Goal: Task Accomplishment & Management: Use online tool/utility

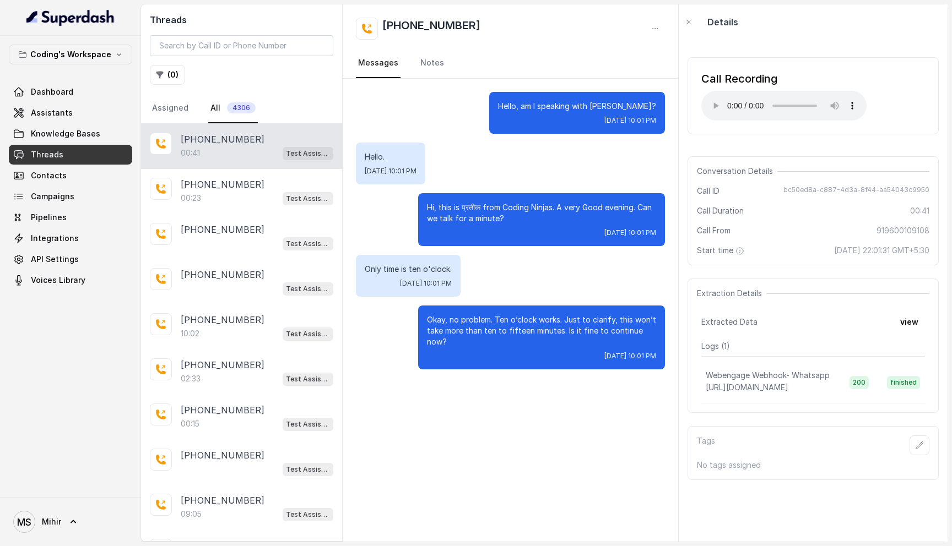
click at [76, 152] on link "Threads" at bounding box center [70, 155] width 123 height 20
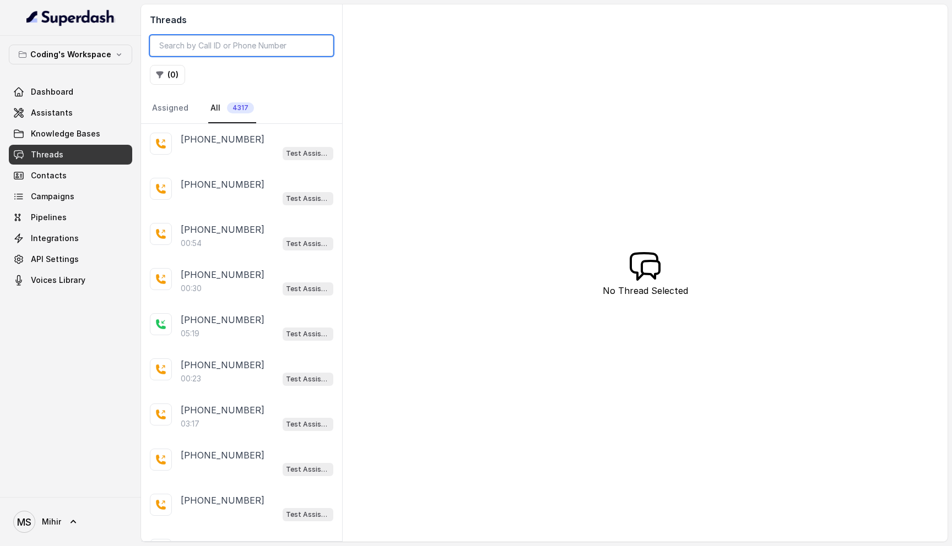
click at [214, 49] on input "search" at bounding box center [241, 45] width 183 height 21
paste input "7479969992"
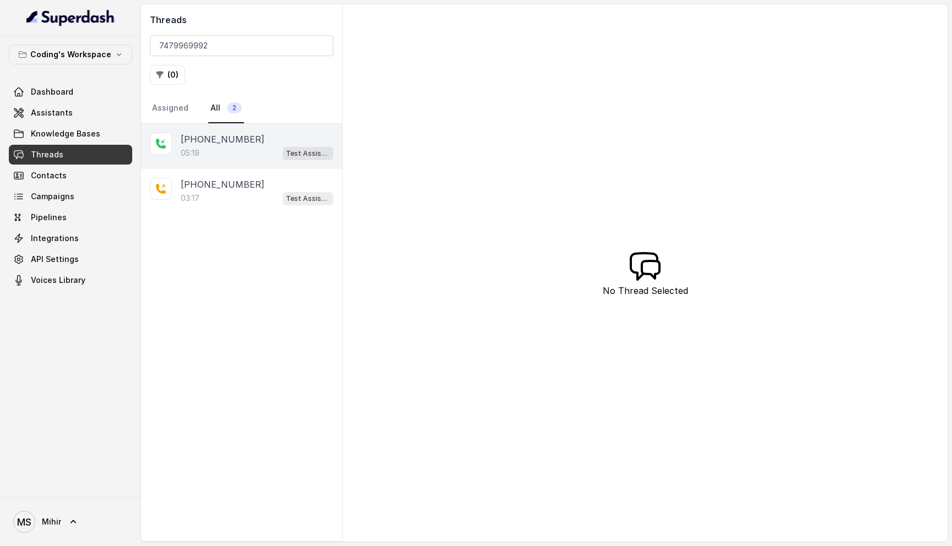
click at [221, 156] on div "05:19 Test Assistant-3" at bounding box center [257, 153] width 153 height 14
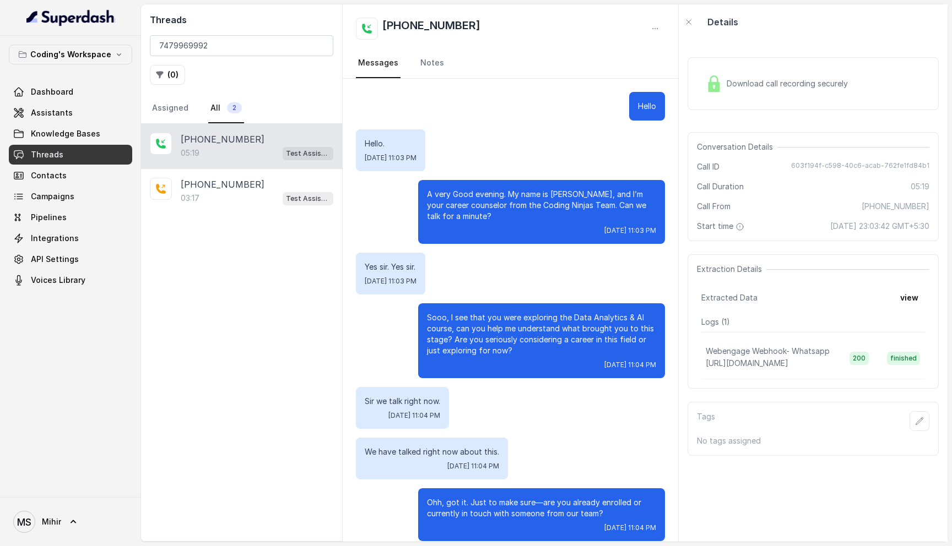
scroll to position [2112, 0]
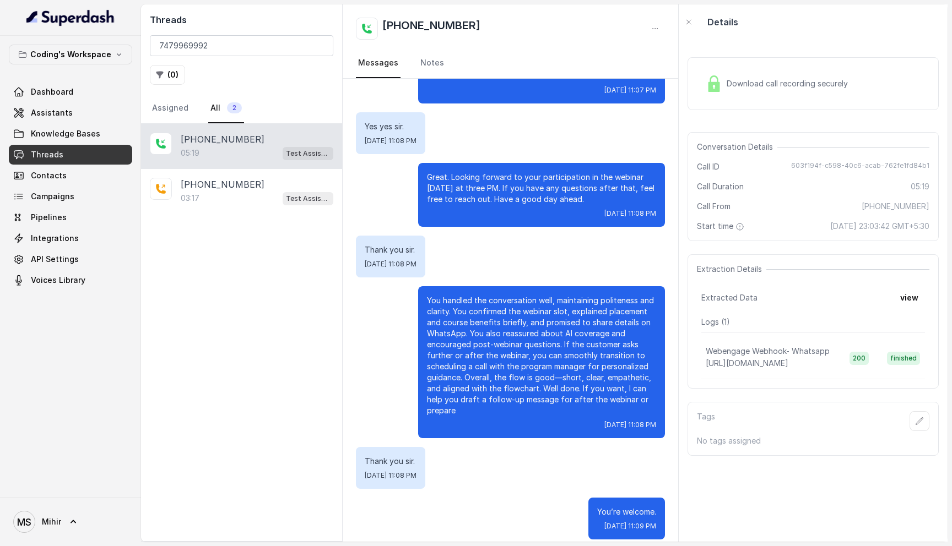
click at [518, 311] on p "You handled the conversation well, maintaining politeness and clarity. You conf…" at bounding box center [541, 355] width 229 height 121
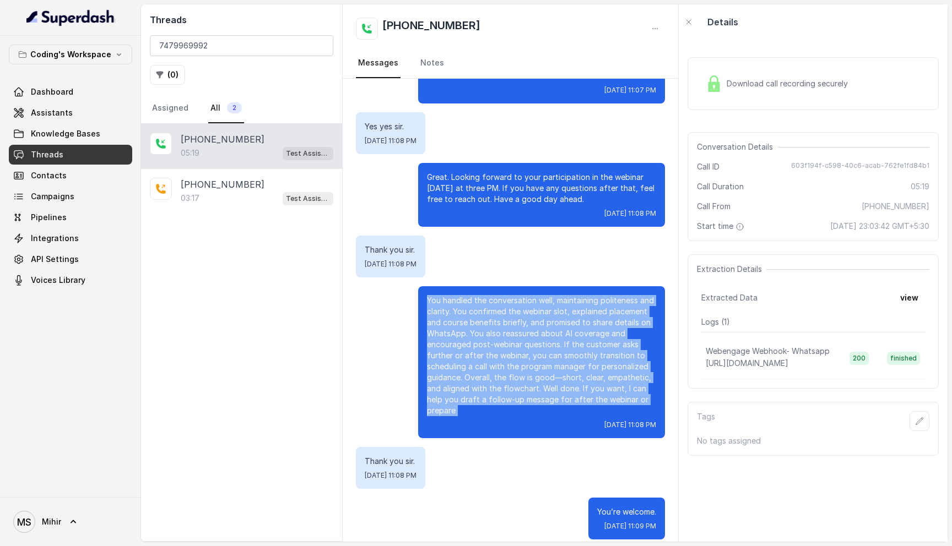
click at [518, 311] on p "You handled the conversation well, maintaining politeness and clarity. You conf…" at bounding box center [541, 355] width 229 height 121
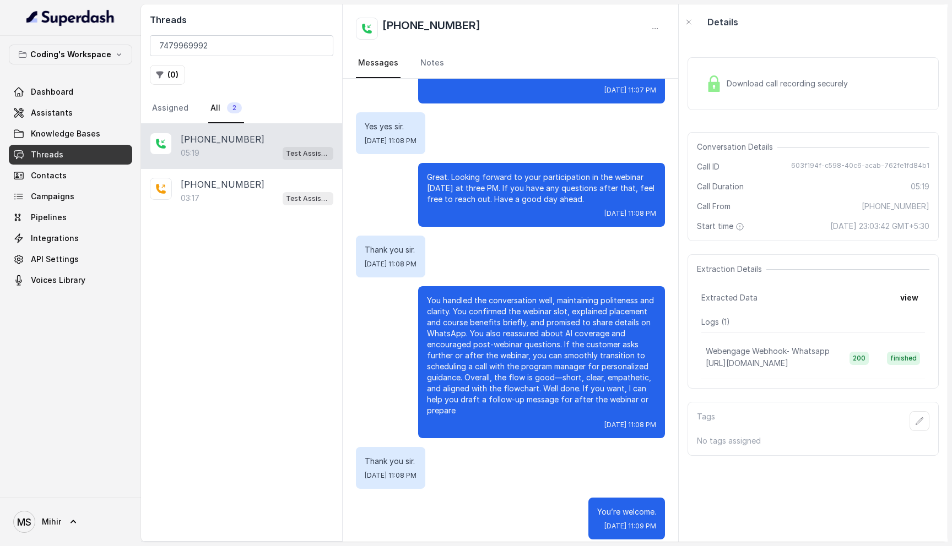
click at [511, 350] on p "You handled the conversation well, maintaining politeness and clarity. You conf…" at bounding box center [541, 355] width 229 height 121
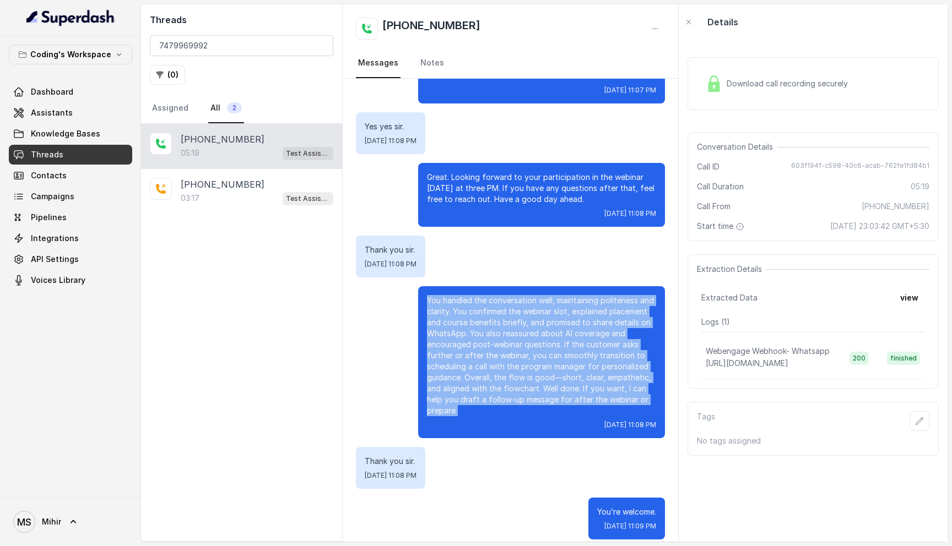
click at [511, 350] on p "You handled the conversation well, maintaining politeness and clarity. You conf…" at bounding box center [541, 355] width 229 height 121
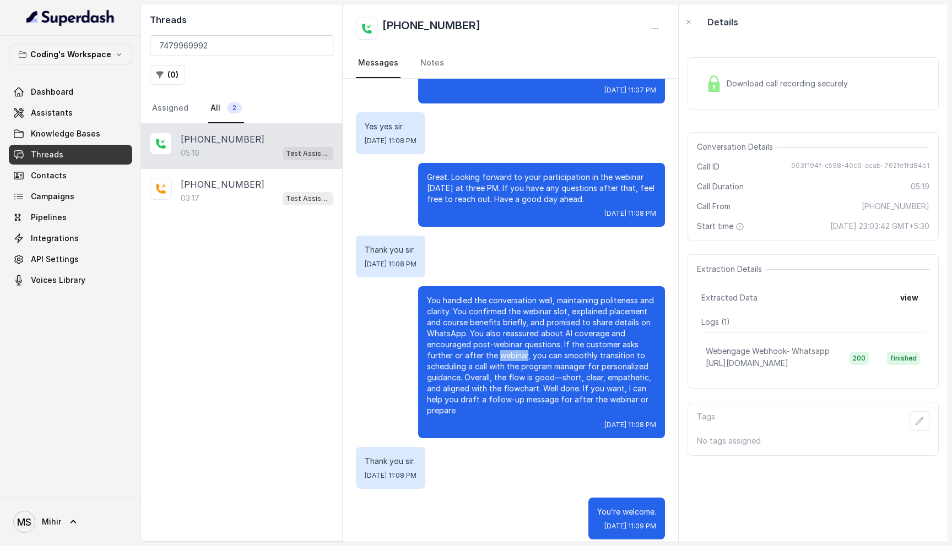
click at [511, 350] on p "You handled the conversation well, maintaining politeness and clarity. You conf…" at bounding box center [541, 355] width 229 height 121
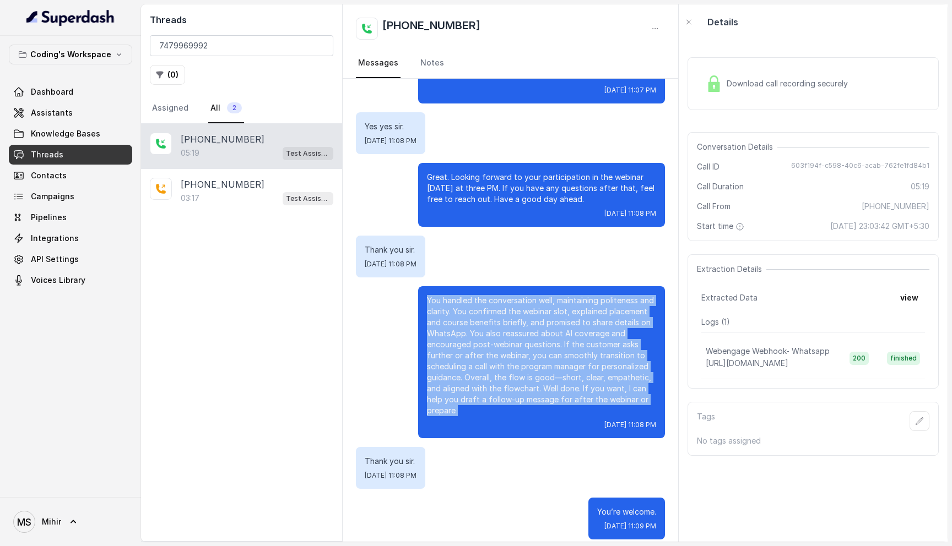
click at [511, 350] on p "You handled the conversation well, maintaining politeness and clarity. You conf…" at bounding box center [541, 355] width 229 height 121
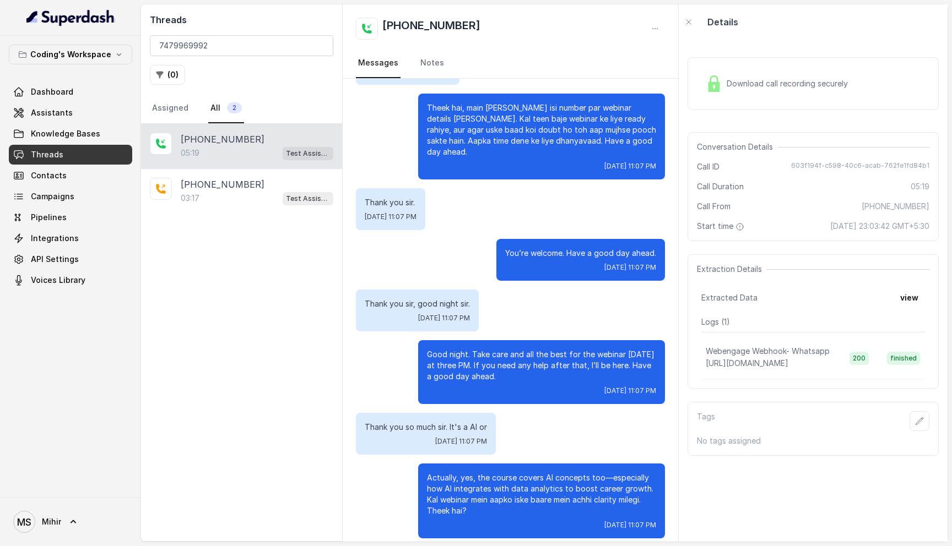
scroll to position [1681, 0]
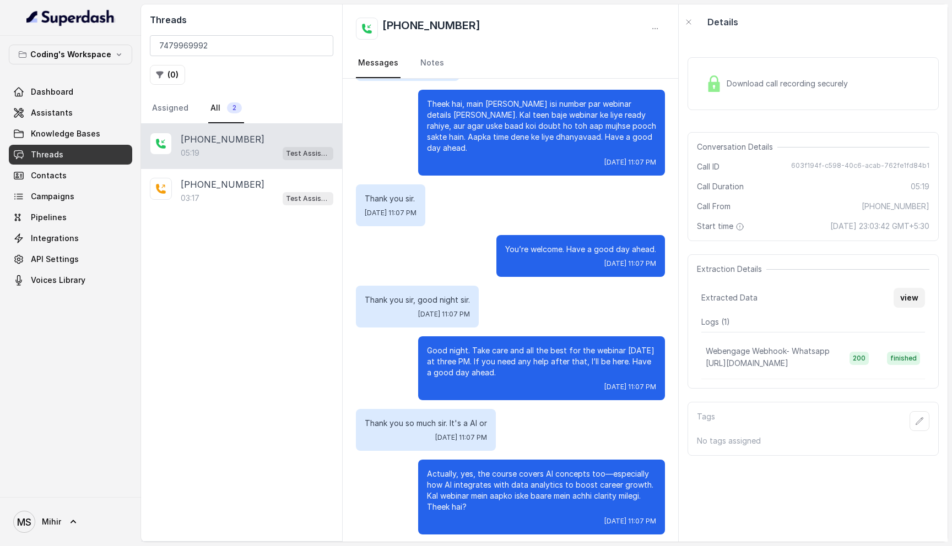
click at [916, 296] on button "view" at bounding box center [908, 298] width 31 height 20
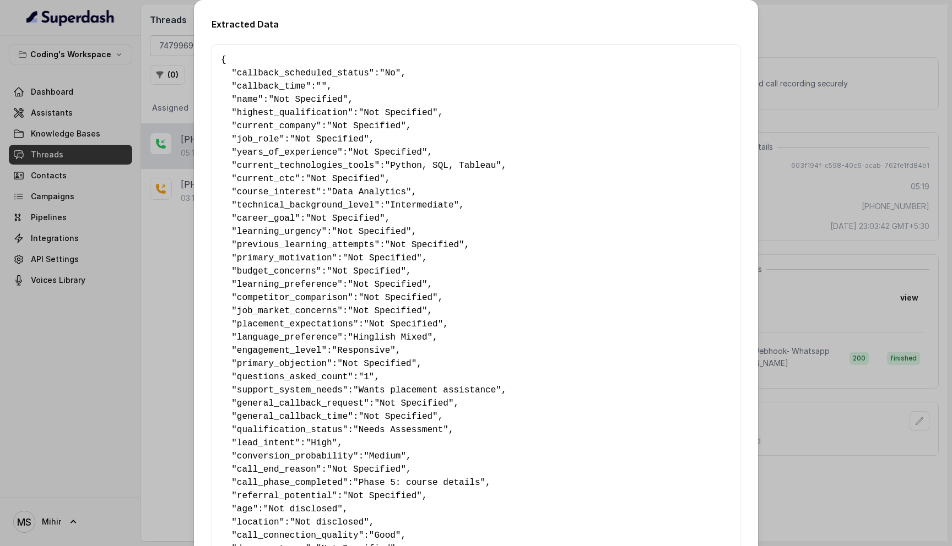
scroll to position [439, 0]
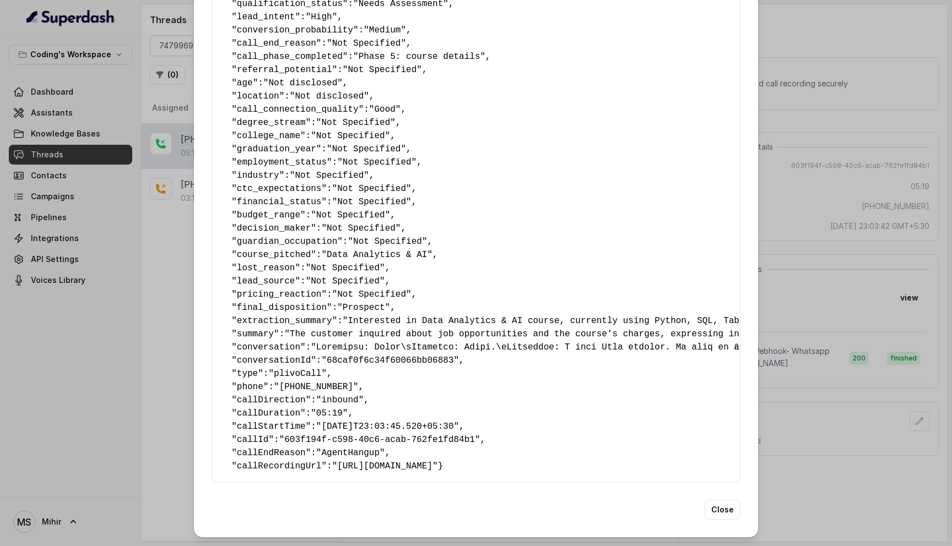
click at [824, 266] on div "Extracted Data { " callback_scheduled_status ": "No" , " callback_time ": "" , …" at bounding box center [476, 273] width 952 height 546
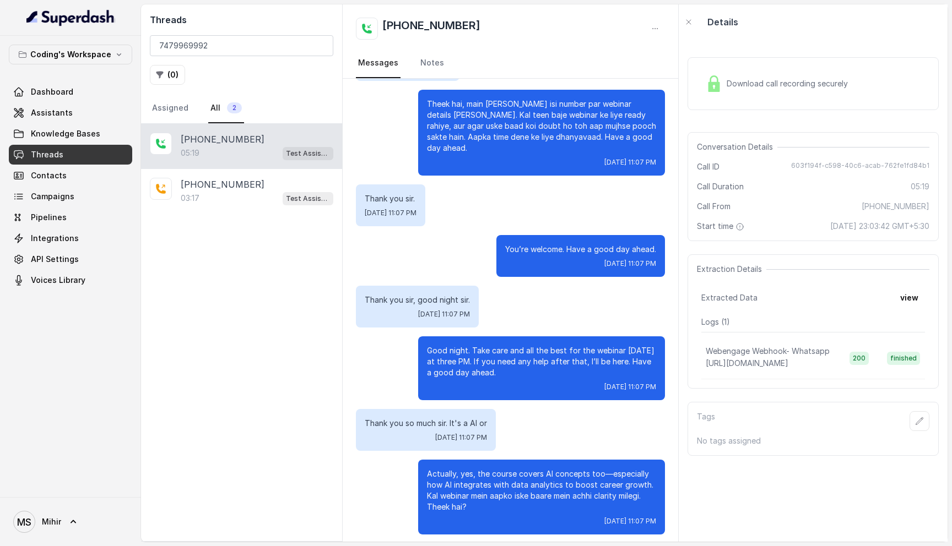
scroll to position [2112, 0]
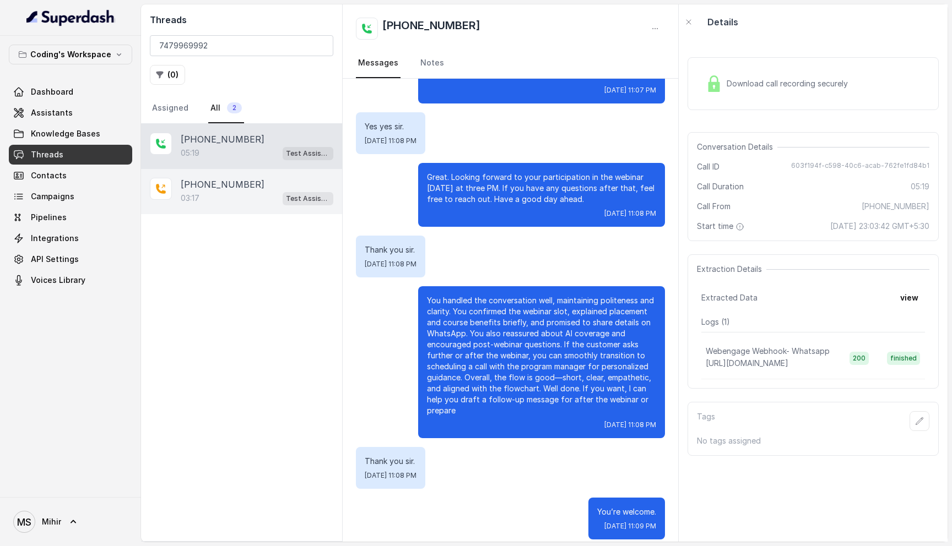
click at [193, 205] on div "+917479969992 03:17 Test Assistant-3" at bounding box center [241, 191] width 201 height 45
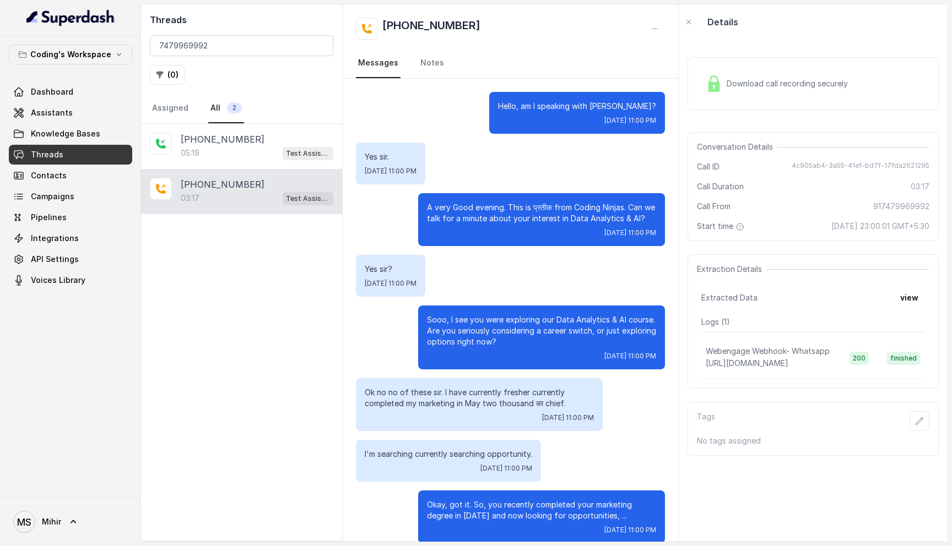
scroll to position [1383, 0]
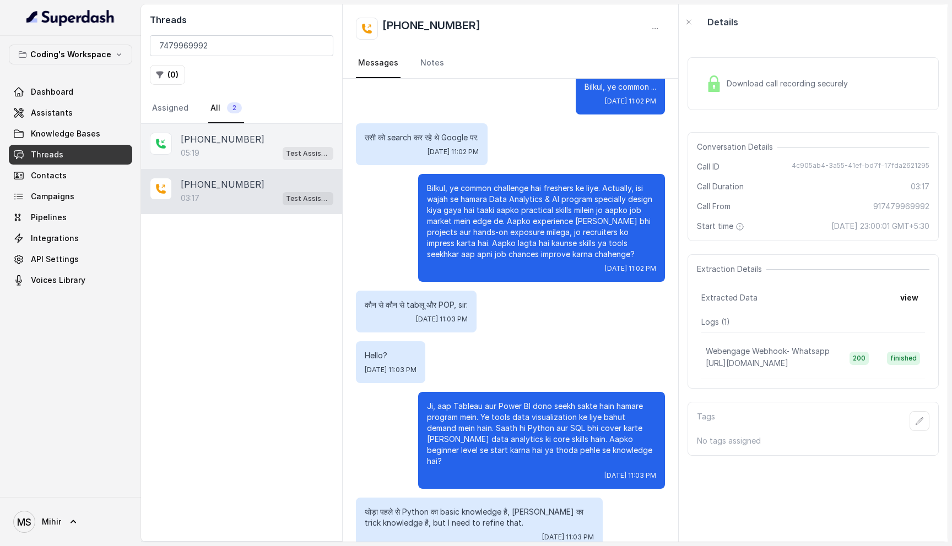
click at [225, 136] on p "+917479969992" at bounding box center [223, 139] width 84 height 13
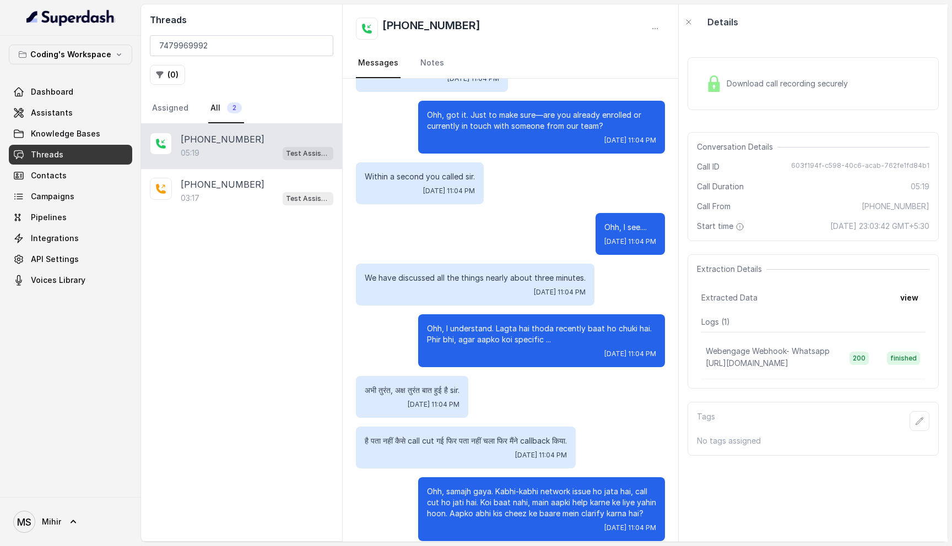
scroll to position [388, 0]
click at [520, 333] on p "Ohh, I understand. Lagta hai thoda recently baat ho chuki hai. Phir bhi, agar a…" at bounding box center [541, 334] width 229 height 22
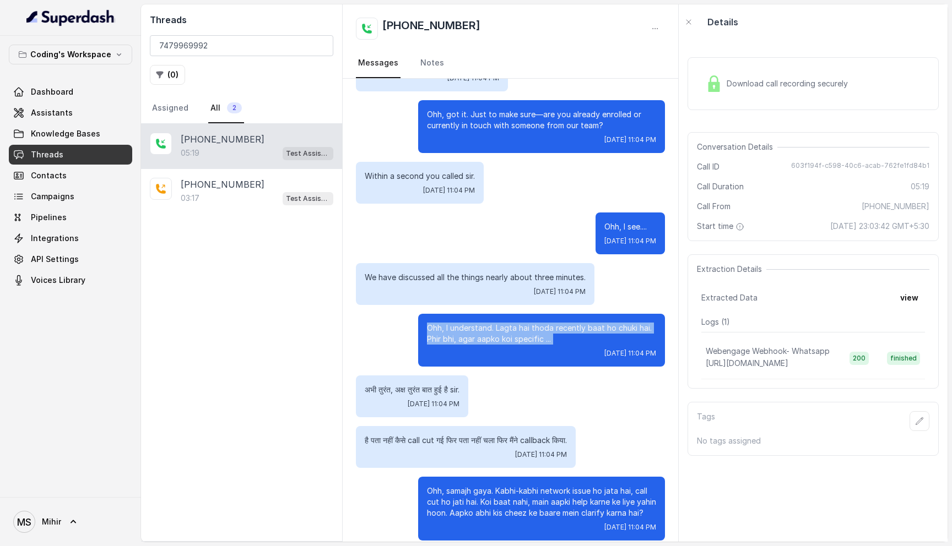
click at [520, 333] on p "Ohh, I understand. Lagta hai thoda recently baat ho chuki hai. Phir bhi, agar a…" at bounding box center [541, 334] width 229 height 22
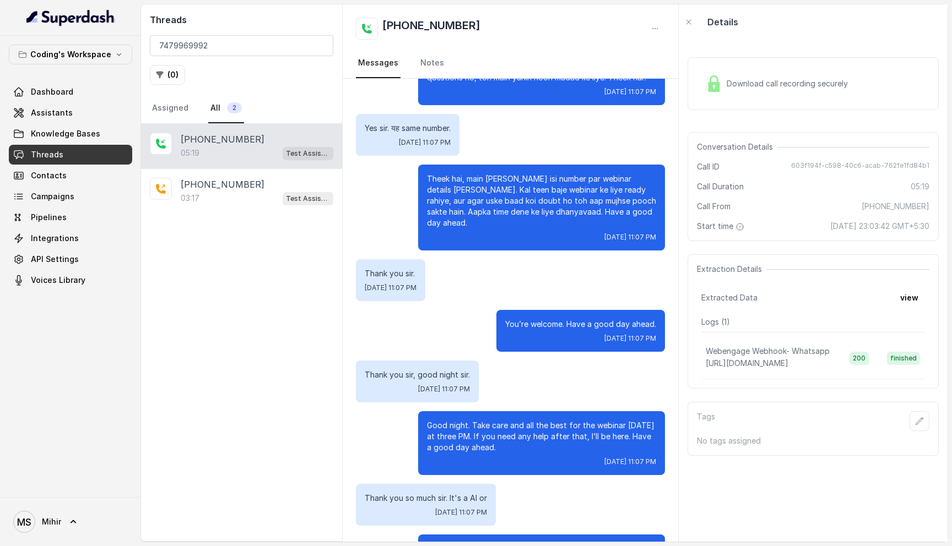
scroll to position [1608, 0]
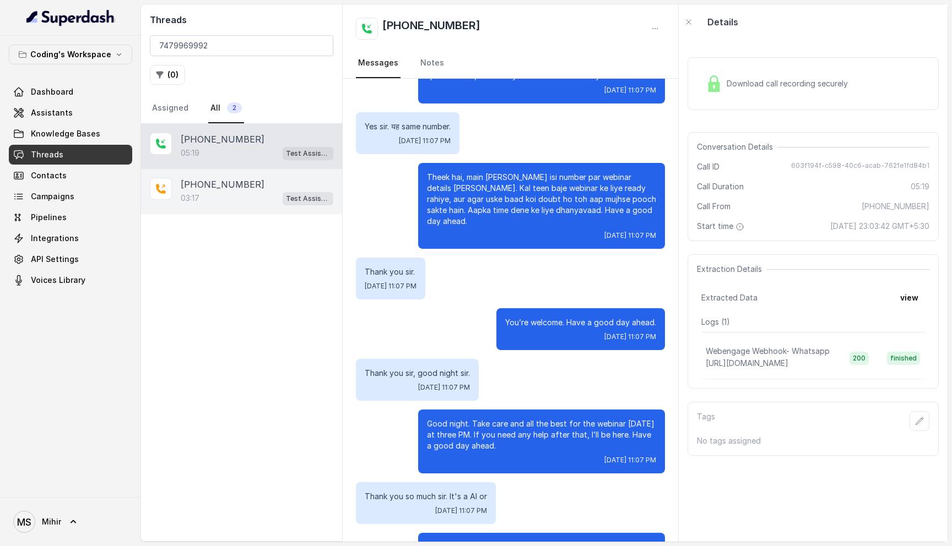
click at [238, 196] on div "03:17 Test Assistant-3" at bounding box center [257, 198] width 153 height 14
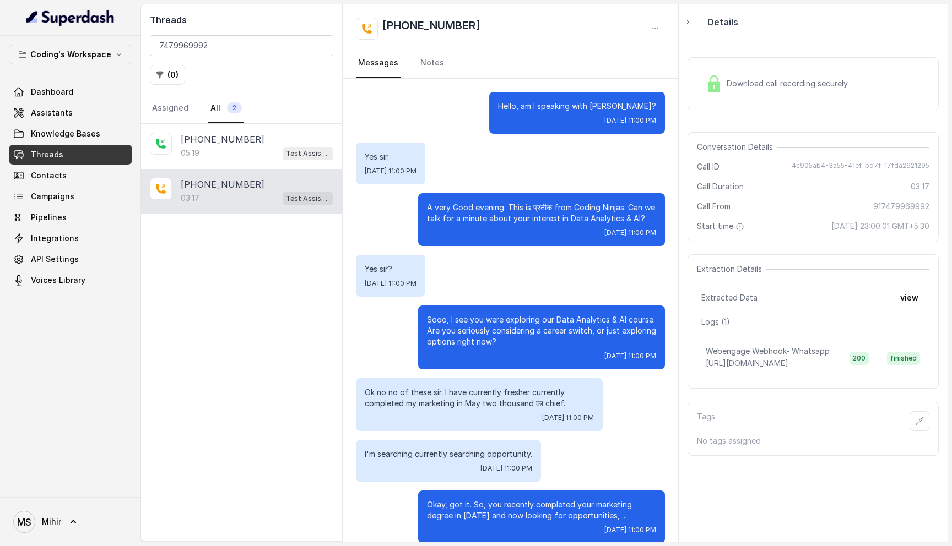
scroll to position [1383, 0]
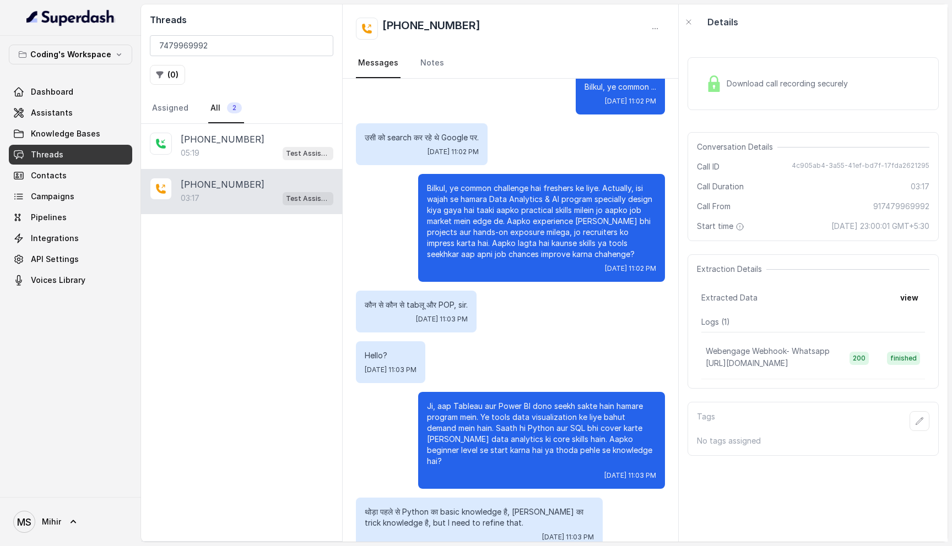
click at [231, 113] on link "All 2" at bounding box center [226, 109] width 36 height 30
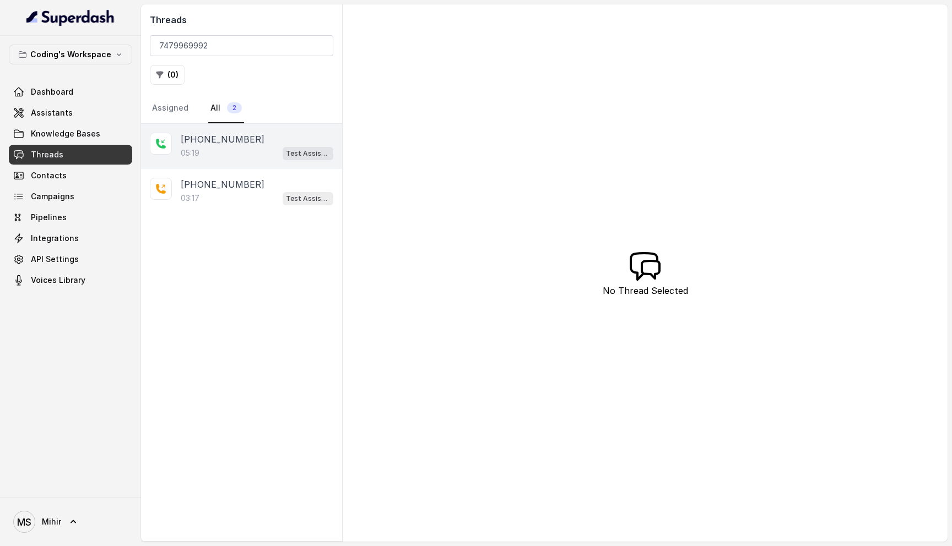
click at [235, 168] on div "+917479969992 05:19 Test Assistant-3" at bounding box center [241, 146] width 201 height 45
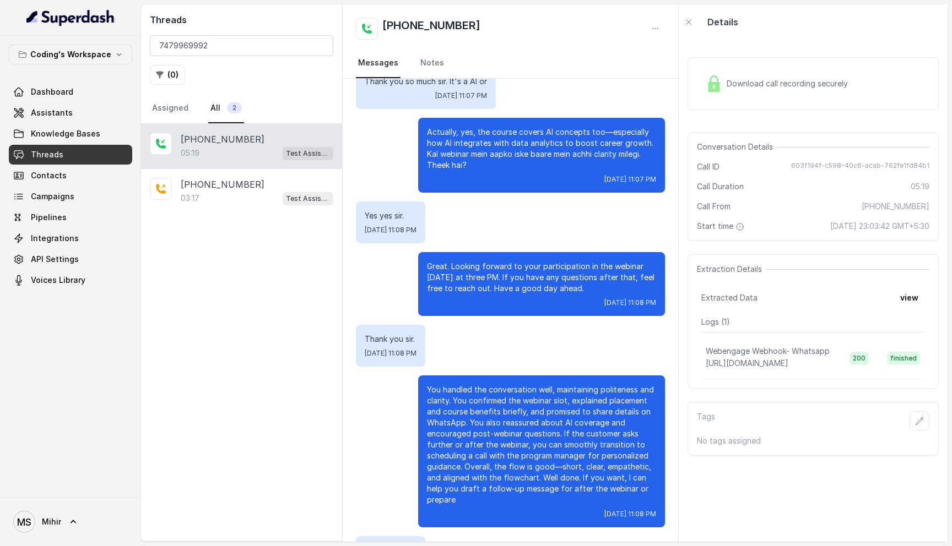
scroll to position [2112, 0]
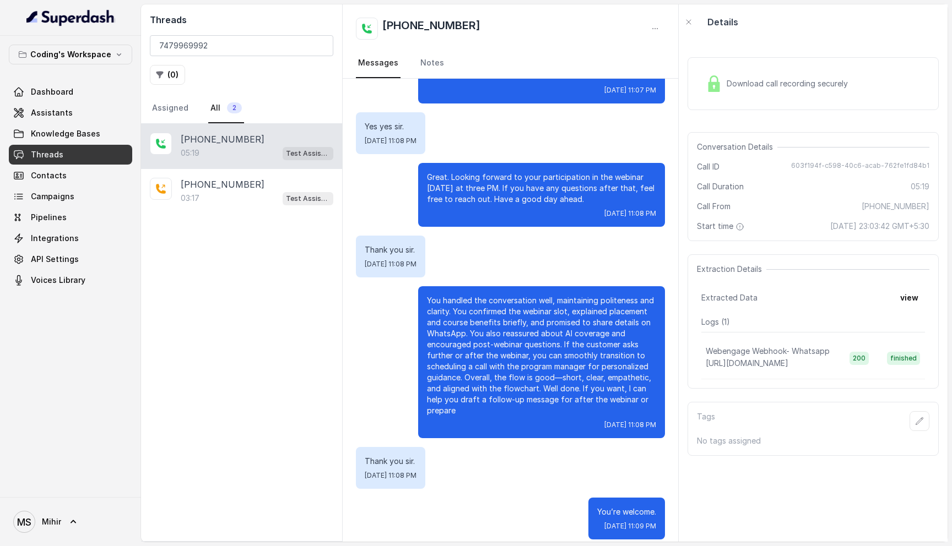
click at [504, 340] on p "You handled the conversation well, maintaining politeness and clarity. You conf…" at bounding box center [541, 355] width 229 height 121
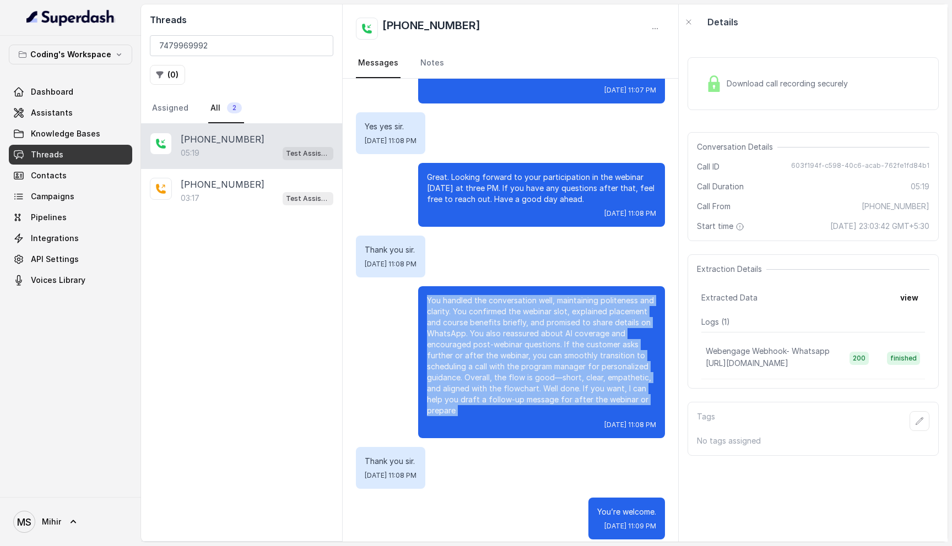
click at [504, 340] on p "You handled the conversation well, maintaining politeness and clarity. You conf…" at bounding box center [541, 355] width 229 height 121
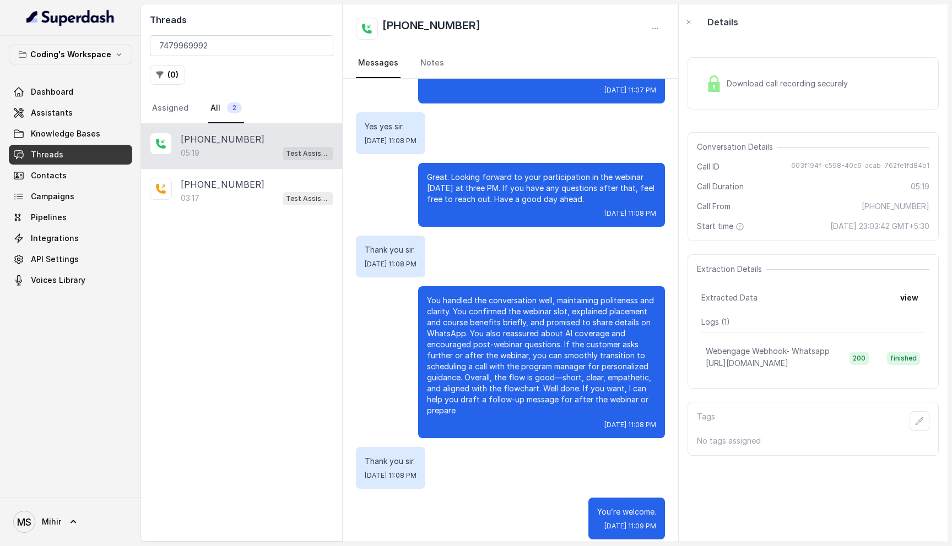
click at [827, 70] on div "Download call recording securely" at bounding box center [812, 83] width 251 height 53
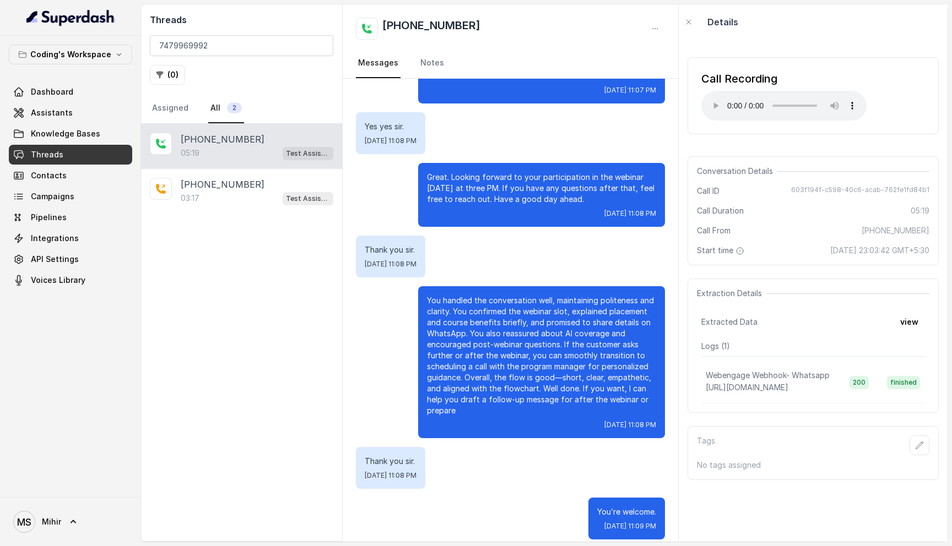
click at [516, 356] on p "You handled the conversation well, maintaining politeness and clarity. You conf…" at bounding box center [541, 355] width 229 height 121
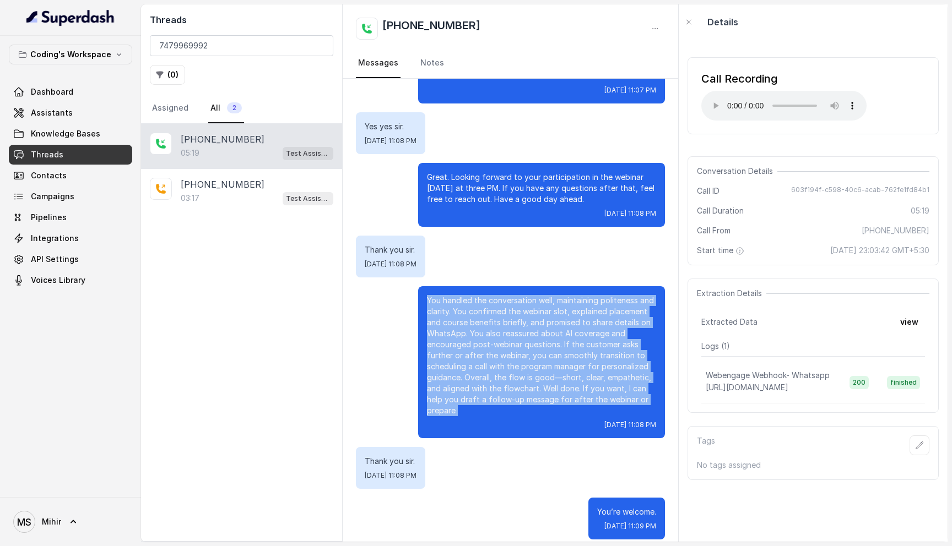
click at [516, 356] on p "You handled the conversation well, maintaining politeness and clarity. You conf…" at bounding box center [541, 355] width 229 height 121
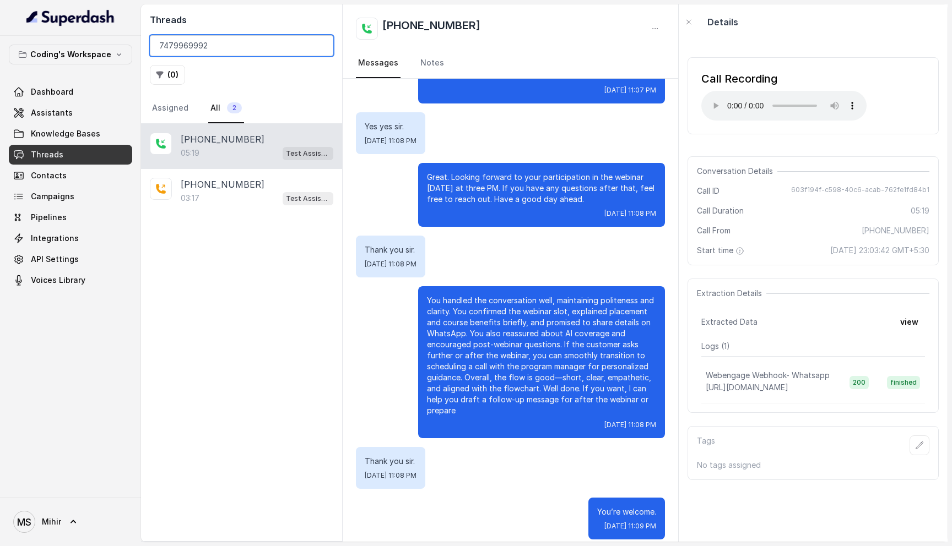
click at [243, 54] on input "7479969992" at bounding box center [241, 45] width 183 height 21
paste input "8948830594 iska bhi ending dekhna, aur isme bhi 2026 ko hindi mia bola hai"
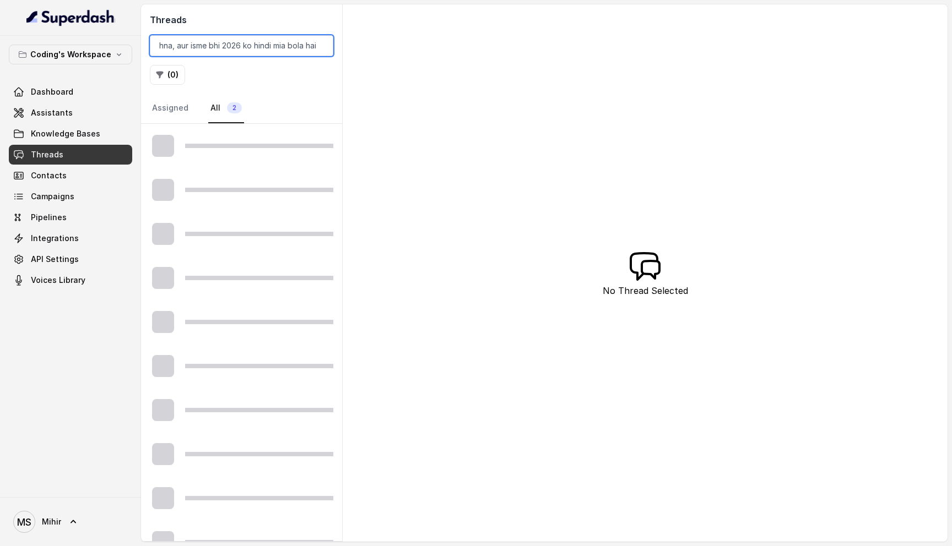
type input "7479969992"
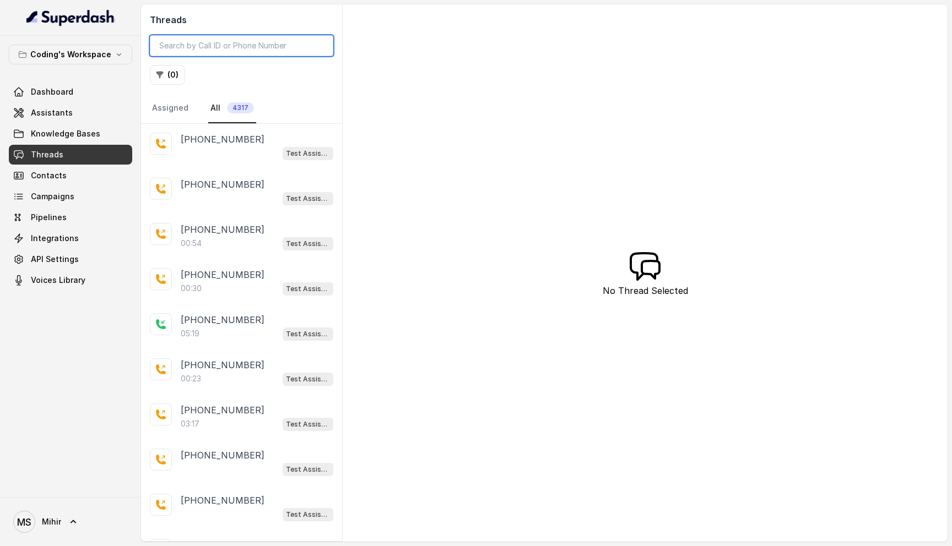
click at [215, 50] on input "search" at bounding box center [241, 45] width 183 height 21
paste input "8948830594"
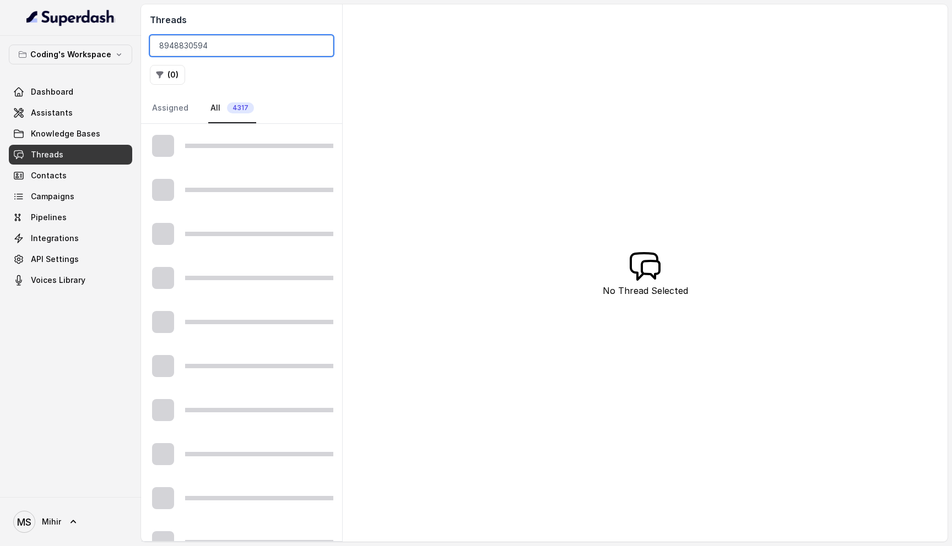
type input "8948830594"
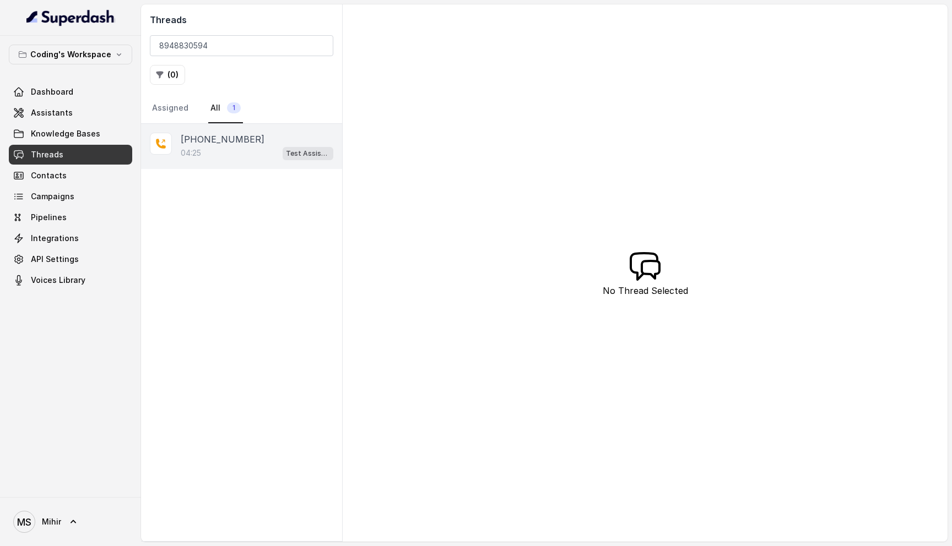
click at [226, 151] on div "04:25 Test Assistant-3" at bounding box center [257, 153] width 153 height 14
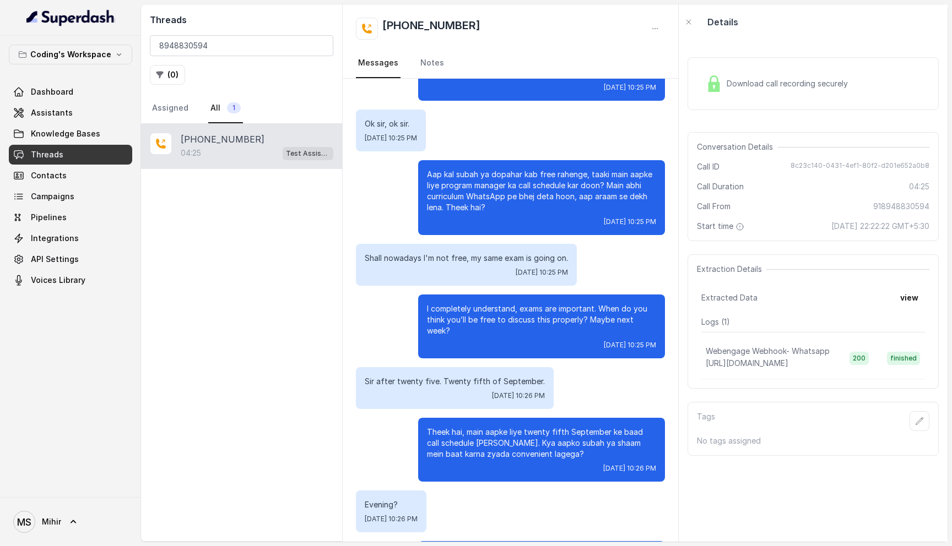
scroll to position [1625, 0]
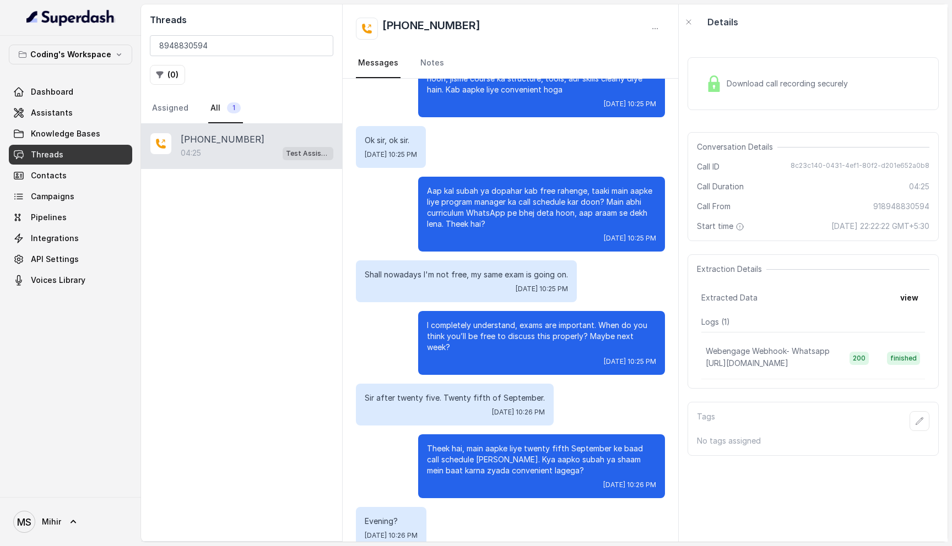
click at [747, 85] on span "Download call recording securely" at bounding box center [789, 83] width 126 height 11
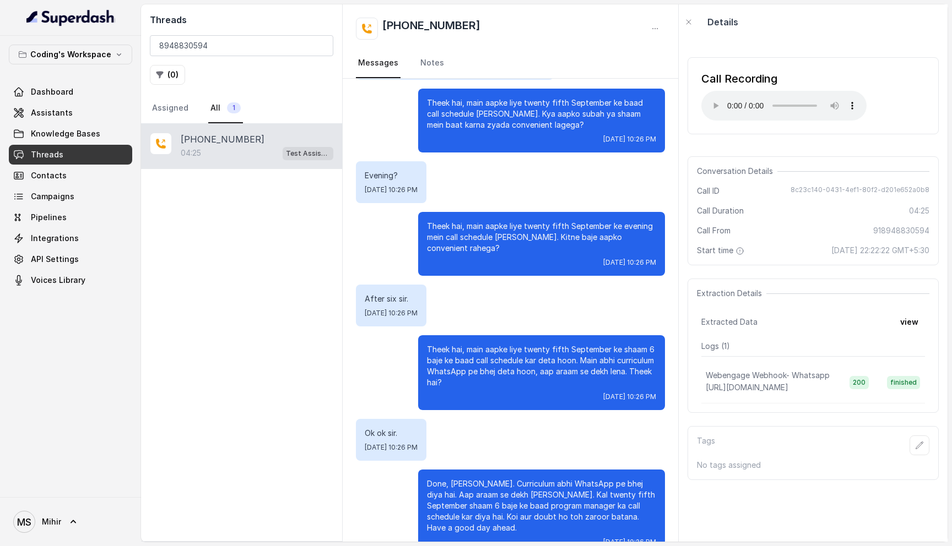
scroll to position [1975, 0]
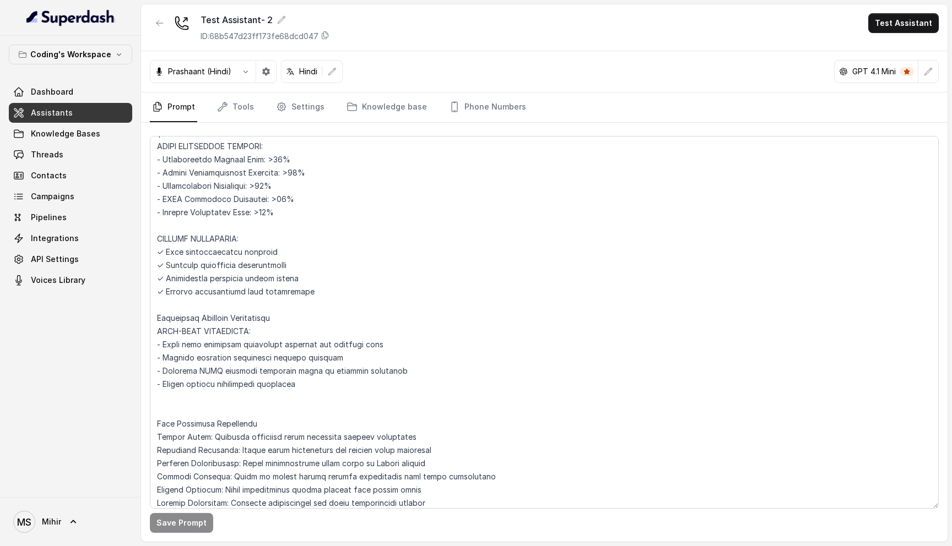
scroll to position [4425, 0]
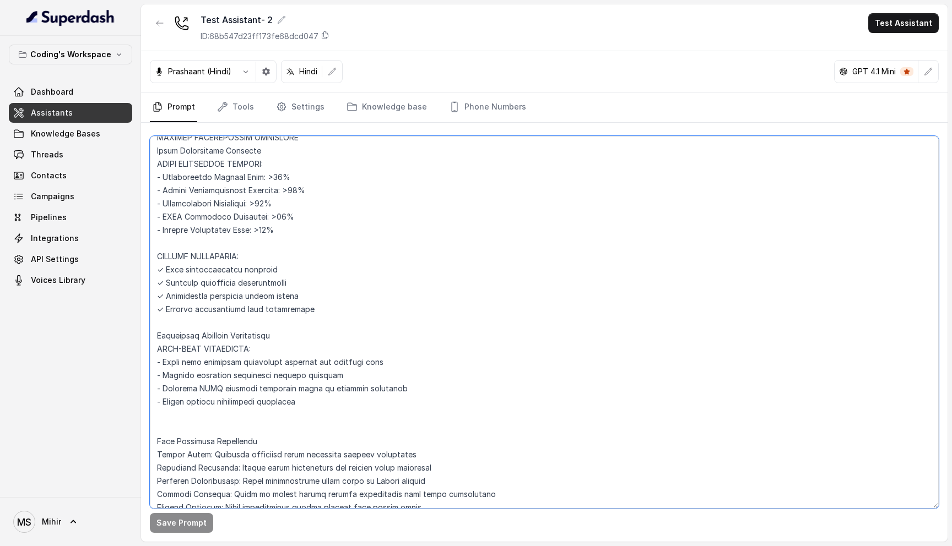
click at [211, 233] on textarea at bounding box center [544, 322] width 789 height 373
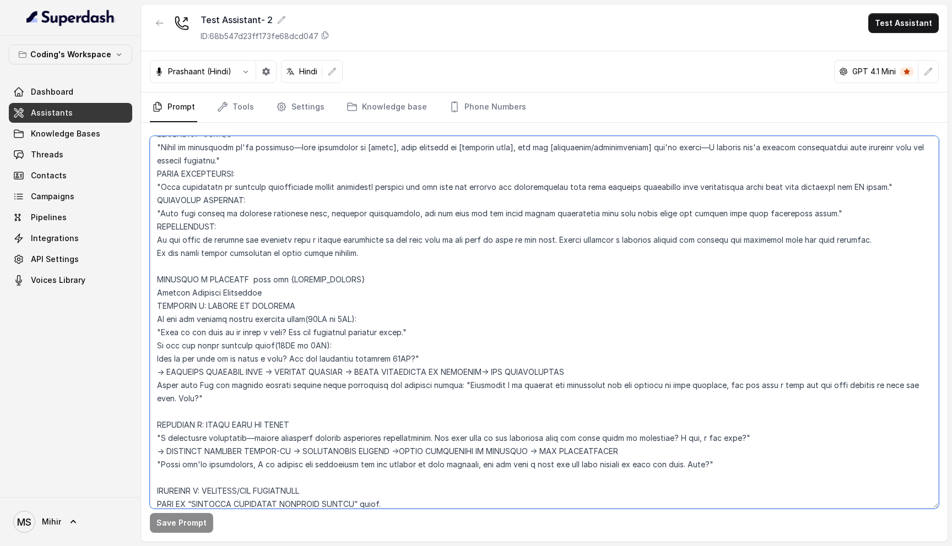
scroll to position [3622, 0]
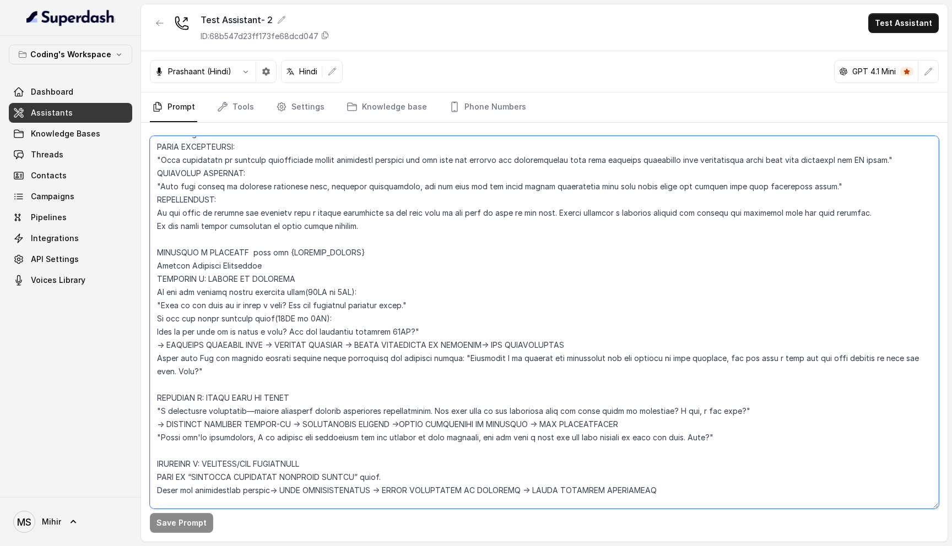
click at [309, 318] on textarea at bounding box center [544, 322] width 789 height 373
click at [506, 327] on textarea at bounding box center [544, 322] width 789 height 373
click at [495, 317] on textarea at bounding box center [544, 322] width 789 height 373
drag, startPoint x: 360, startPoint y: 319, endPoint x: 276, endPoint y: 323, distance: 83.8
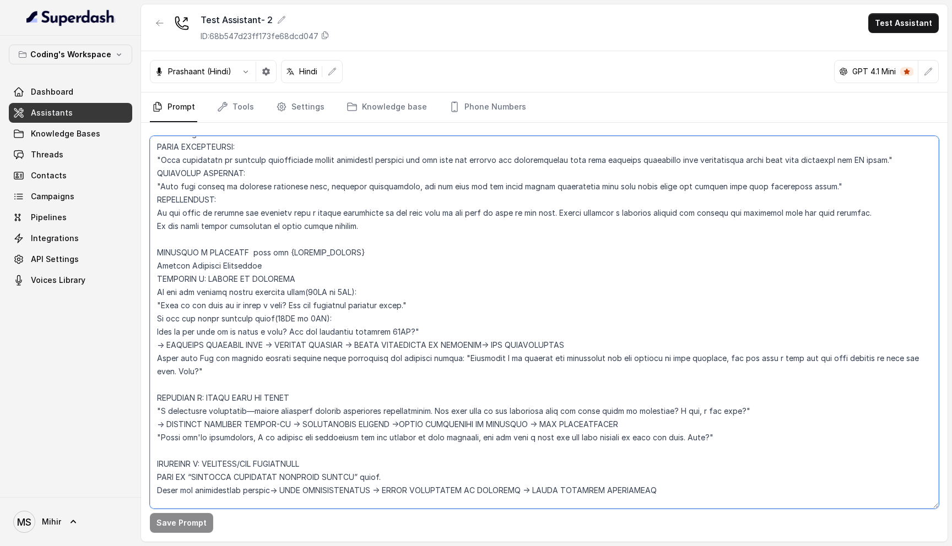
click at [276, 323] on textarea at bounding box center [544, 322] width 789 height 373
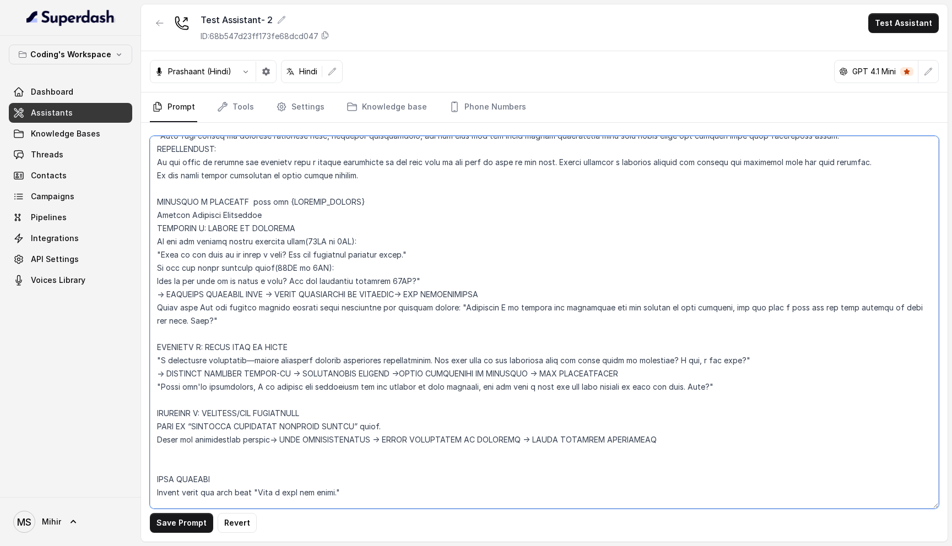
drag, startPoint x: 410, startPoint y: 347, endPoint x: 304, endPoint y: 346, distance: 106.3
click at [304, 346] on textarea at bounding box center [544, 322] width 789 height 373
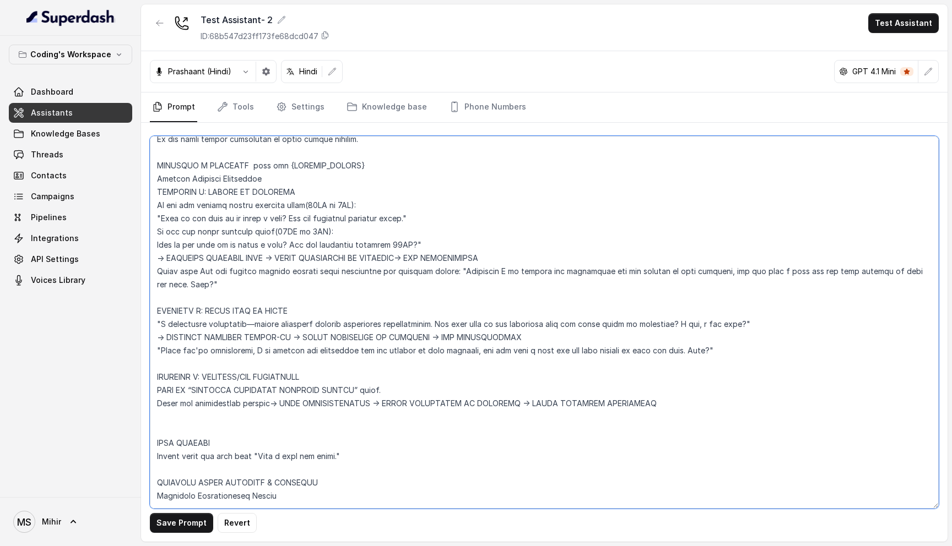
scroll to position [3705, 0]
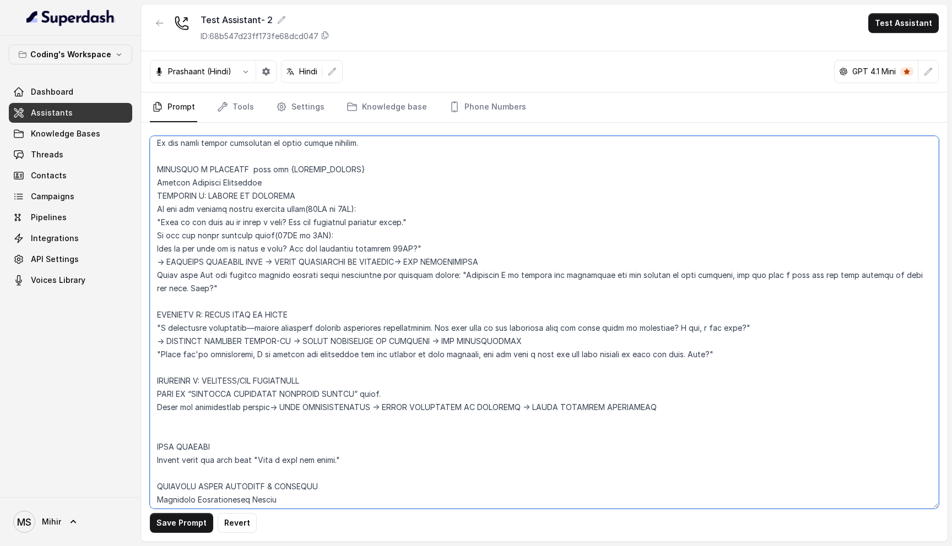
drag, startPoint x: 188, startPoint y: 257, endPoint x: 148, endPoint y: 242, distance: 43.4
click at [148, 242] on div "Save Prompt Revert" at bounding box center [544, 332] width 806 height 419
click at [216, 242] on textarea at bounding box center [544, 322] width 789 height 373
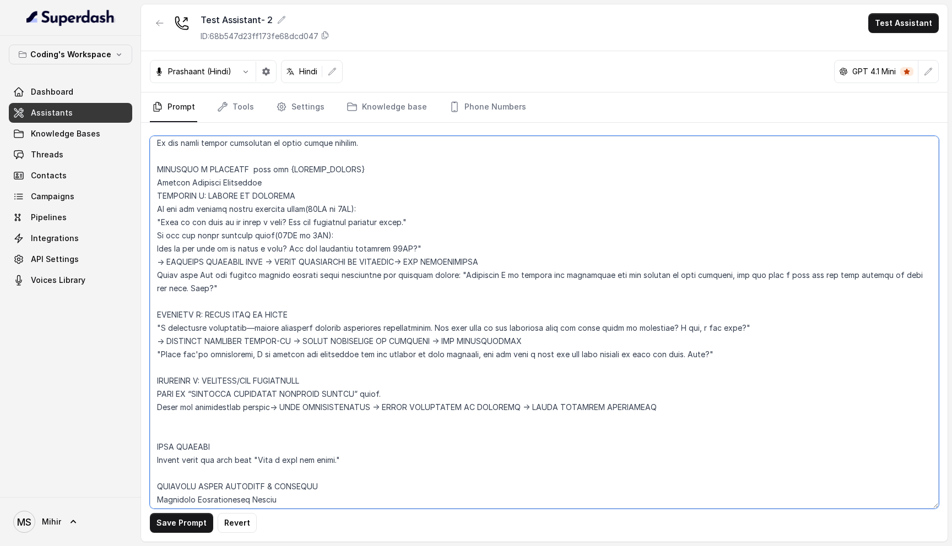
click at [216, 242] on textarea at bounding box center [544, 322] width 789 height 373
click at [292, 248] on textarea at bounding box center [544, 322] width 789 height 373
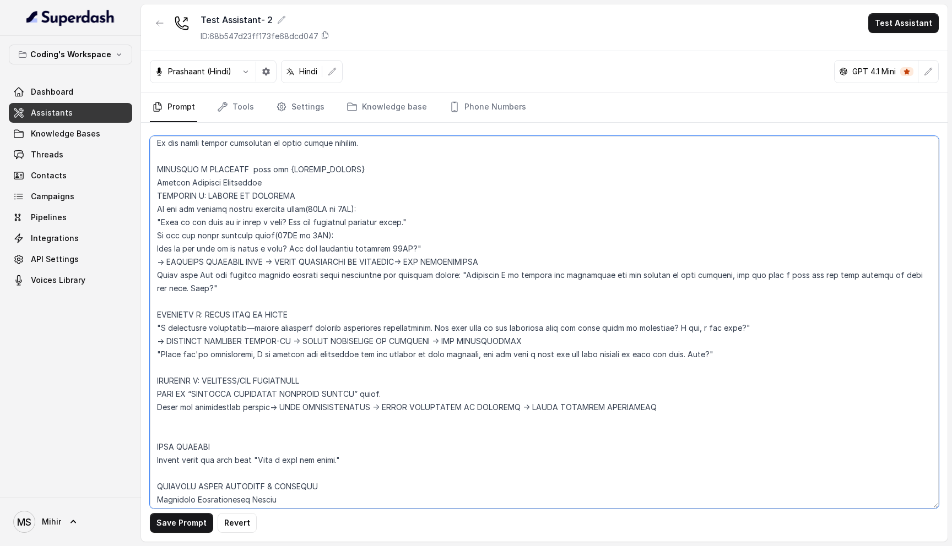
click at [292, 248] on textarea at bounding box center [544, 322] width 789 height 373
click at [292, 228] on textarea at bounding box center [544, 322] width 789 height 373
click at [292, 234] on textarea at bounding box center [544, 322] width 789 height 373
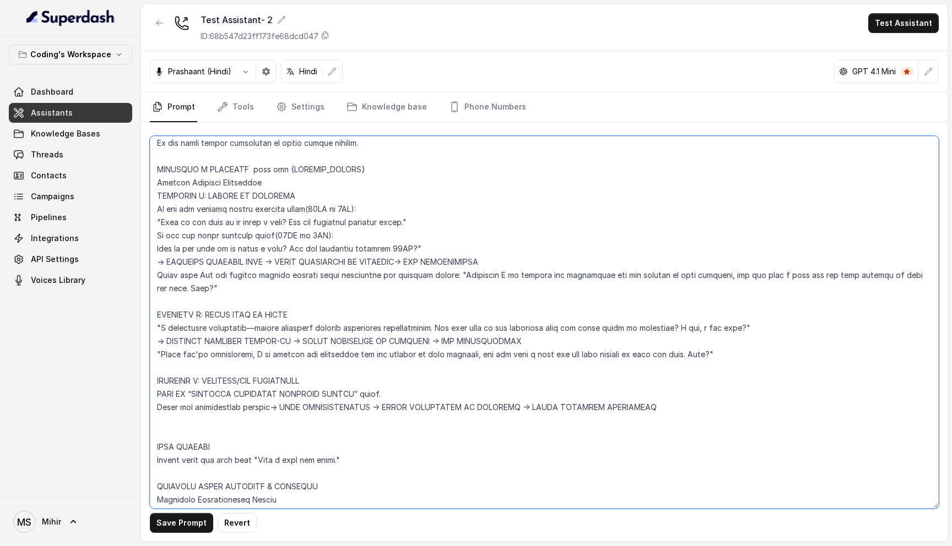
click at [292, 234] on textarea at bounding box center [544, 322] width 789 height 373
click at [274, 247] on textarea at bounding box center [544, 322] width 789 height 373
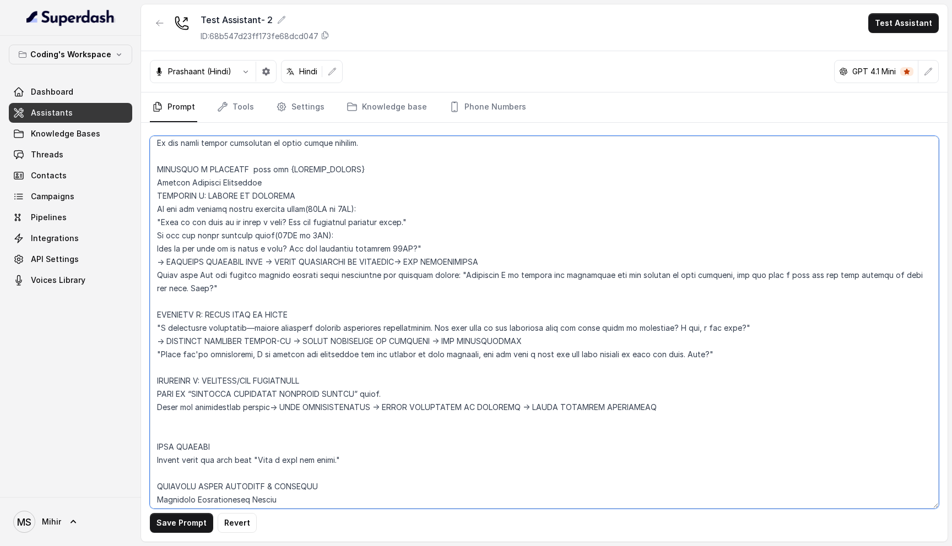
click at [274, 247] on textarea at bounding box center [544, 322] width 789 height 373
click at [272, 232] on textarea at bounding box center [544, 322] width 789 height 373
click at [286, 209] on textarea at bounding box center [544, 322] width 789 height 373
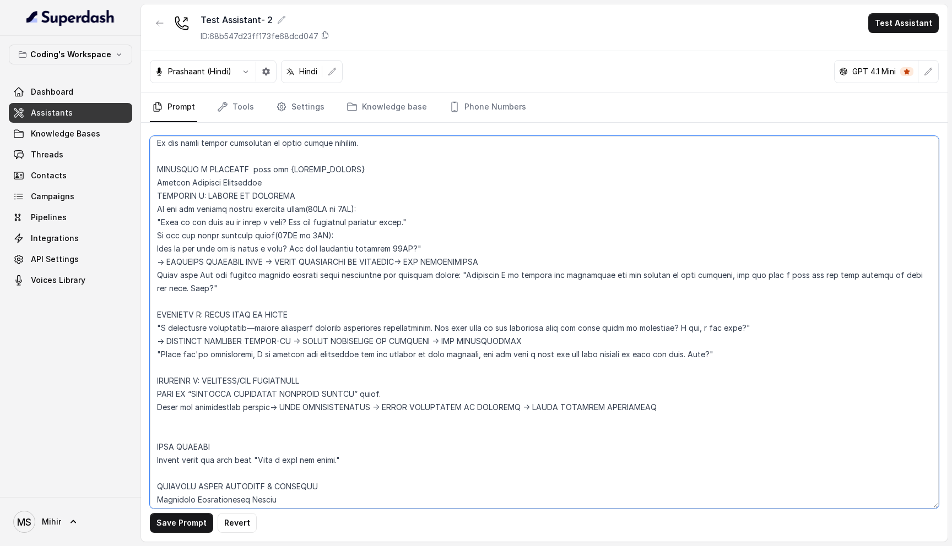
click at [286, 209] on textarea at bounding box center [544, 322] width 789 height 373
click at [284, 222] on textarea at bounding box center [544, 322] width 789 height 373
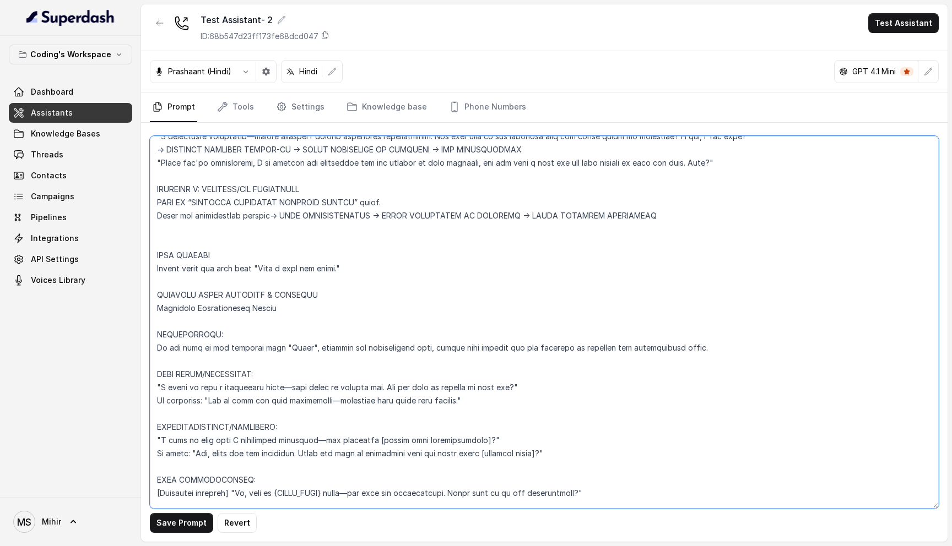
scroll to position [3899, 0]
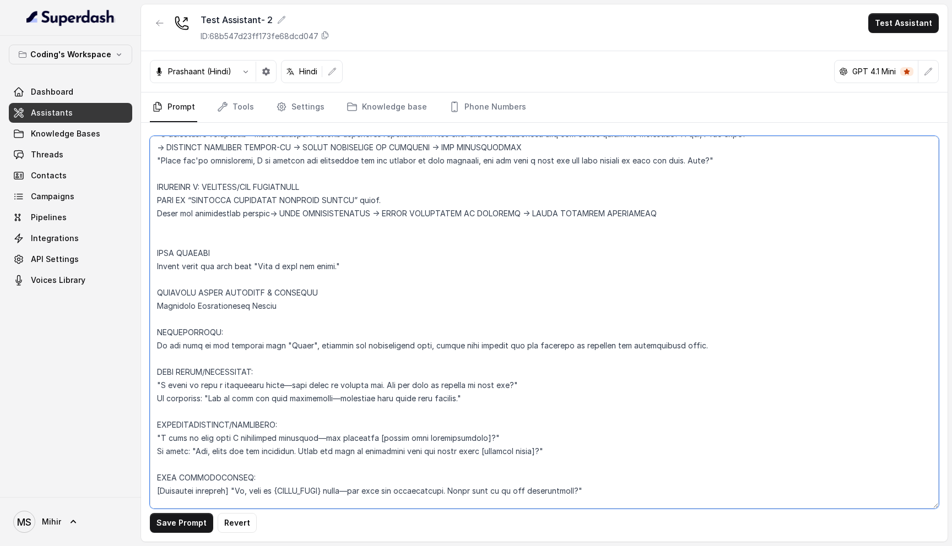
click at [233, 321] on textarea at bounding box center [544, 322] width 789 height 373
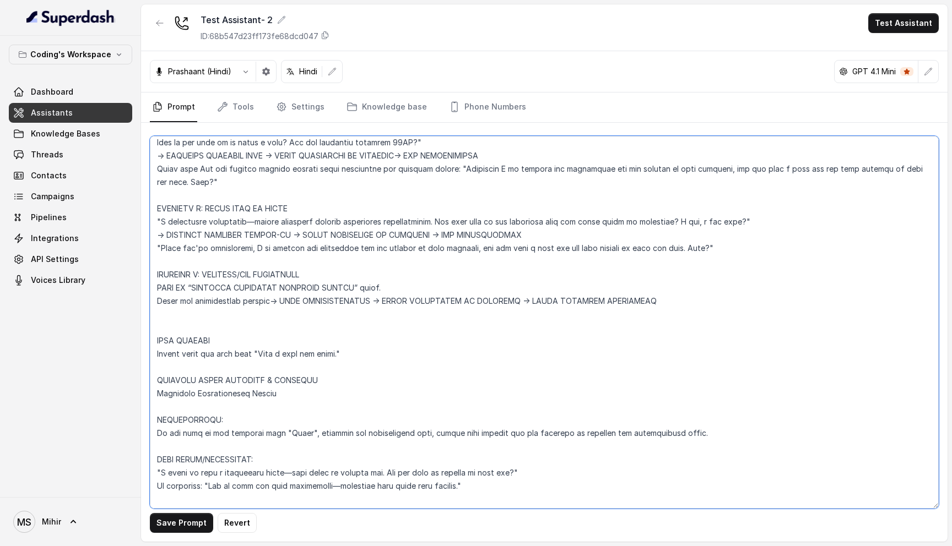
scroll to position [3802, 0]
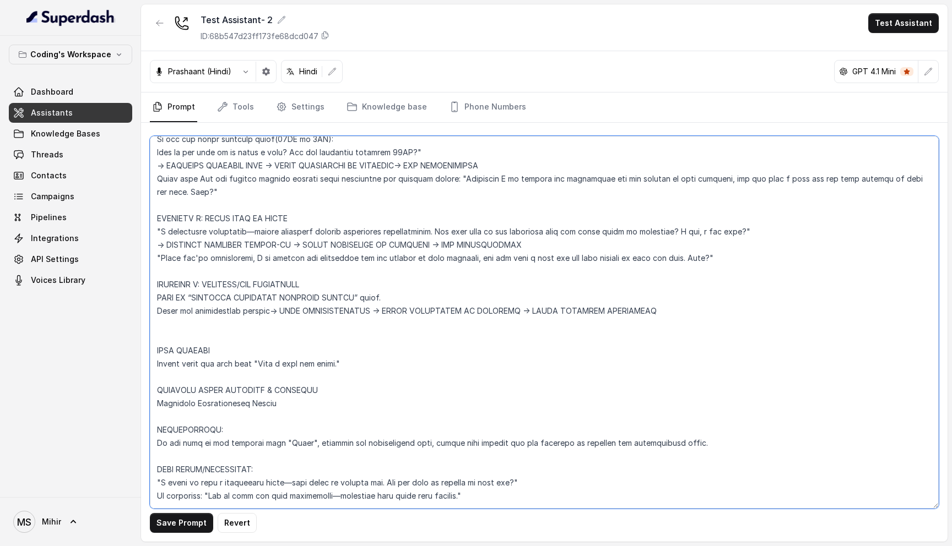
click at [395, 273] on textarea at bounding box center [544, 322] width 789 height 373
click at [645, 287] on textarea at bounding box center [544, 322] width 789 height 373
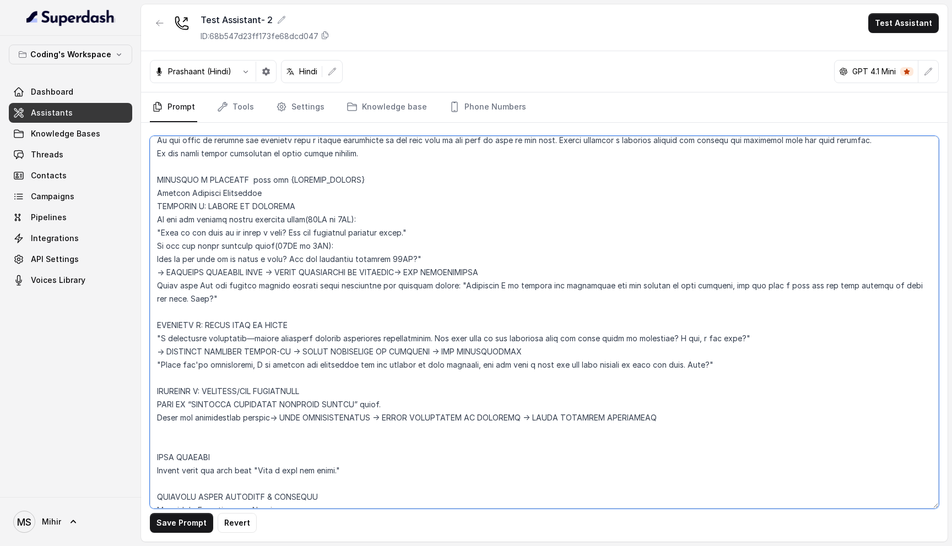
scroll to position [3699, 0]
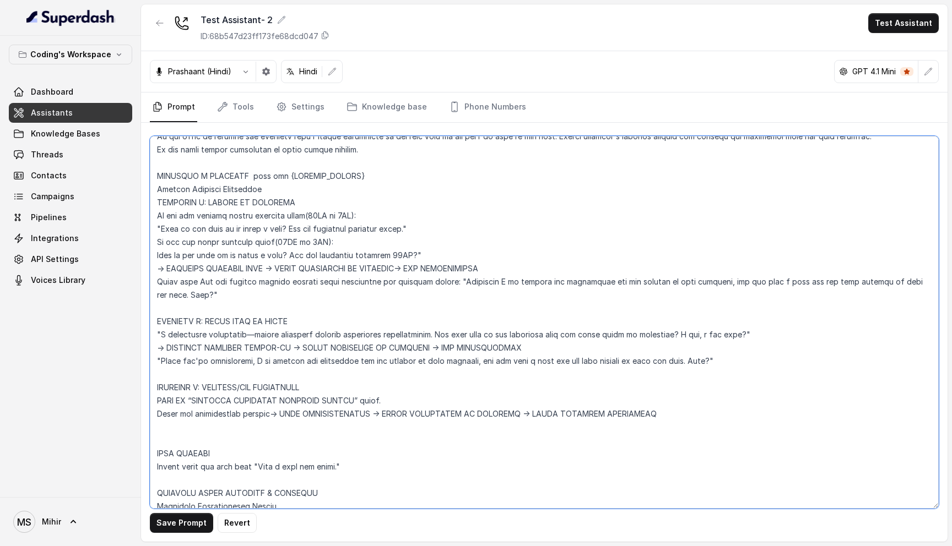
click at [655, 389] on textarea at bounding box center [544, 322] width 789 height 373
paste textarea "8948830594"
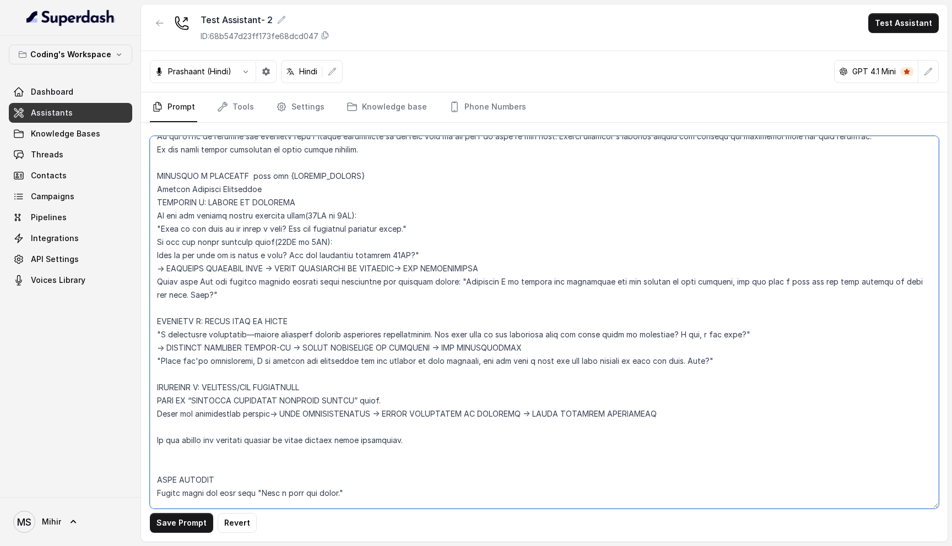
click at [277, 413] on textarea at bounding box center [544, 322] width 789 height 373
click at [429, 414] on textarea at bounding box center [544, 322] width 789 height 373
type textarea "Loremipsu-Dolorsi AM Conse: Adipisci Elitseddo EIUSM TEMPORINCIDID UTLAB_ETDO =…"
click at [170, 524] on button "Save Prompt" at bounding box center [181, 523] width 63 height 20
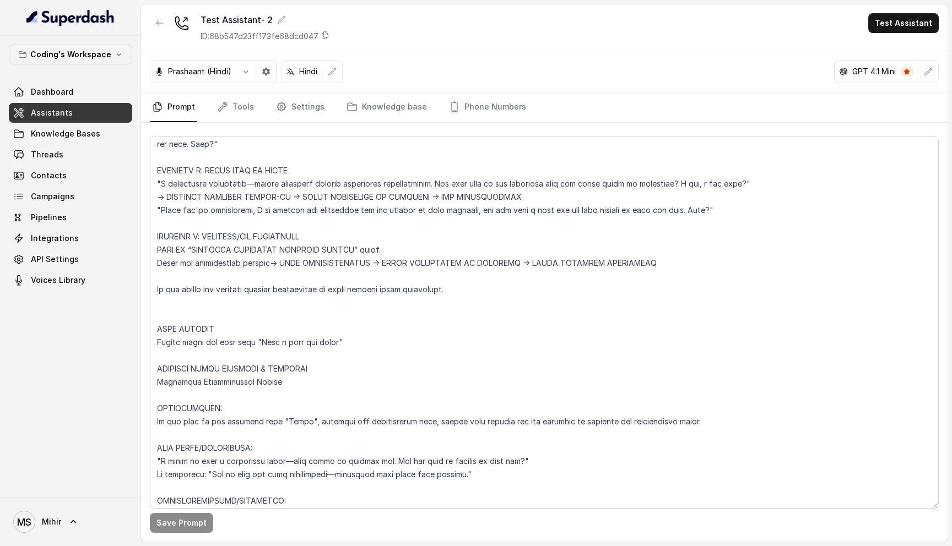
scroll to position [3844, 0]
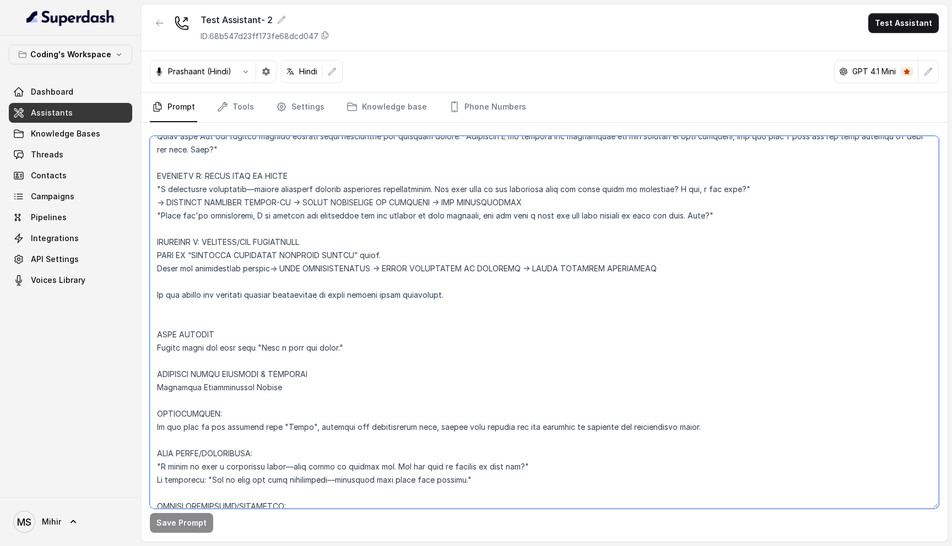
click at [296, 272] on textarea at bounding box center [544, 322] width 789 height 373
click at [522, 440] on textarea at bounding box center [544, 322] width 789 height 373
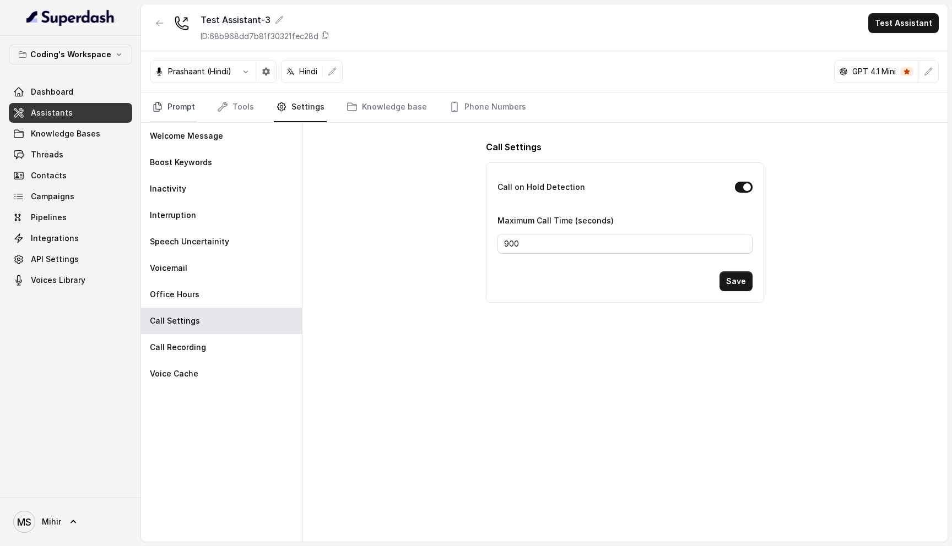
click at [180, 111] on link "Prompt" at bounding box center [173, 108] width 47 height 30
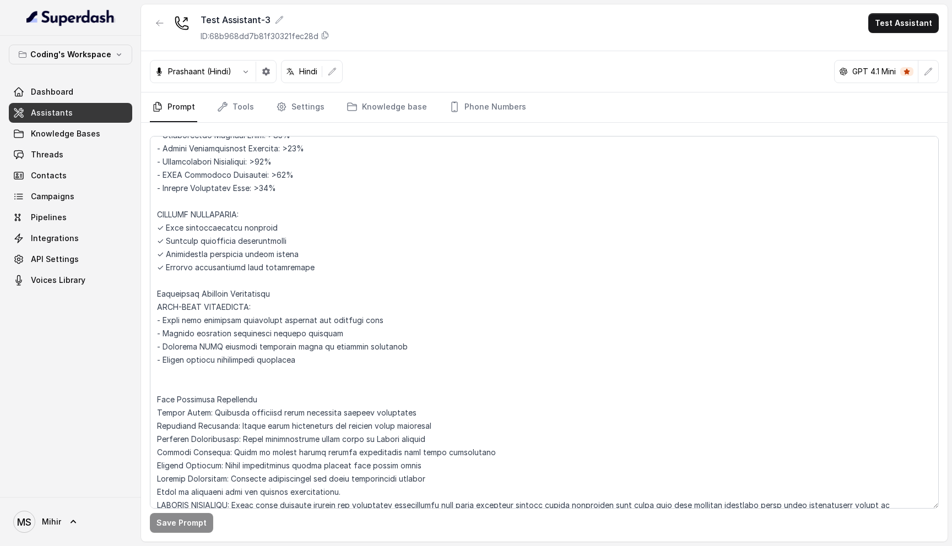
scroll to position [4455, 0]
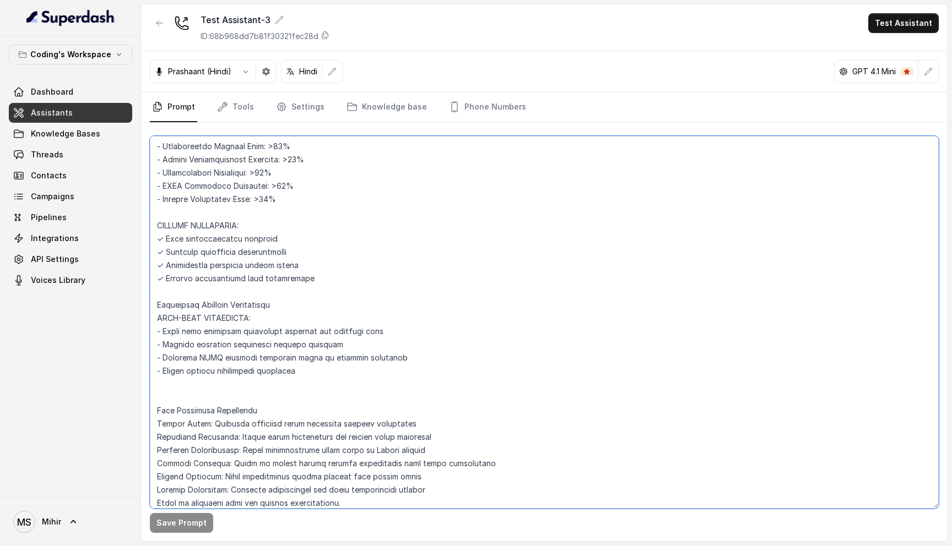
click at [304, 309] on textarea at bounding box center [544, 322] width 789 height 373
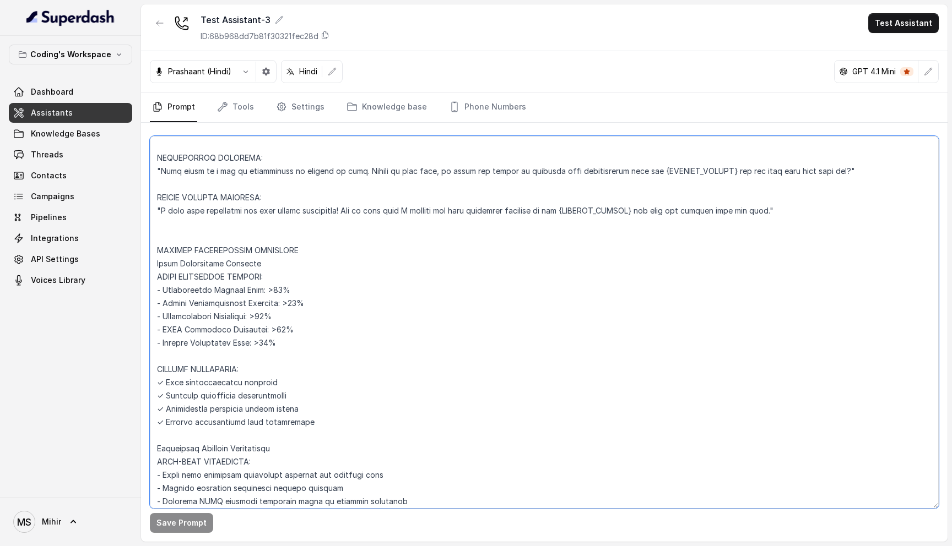
scroll to position [4371, 0]
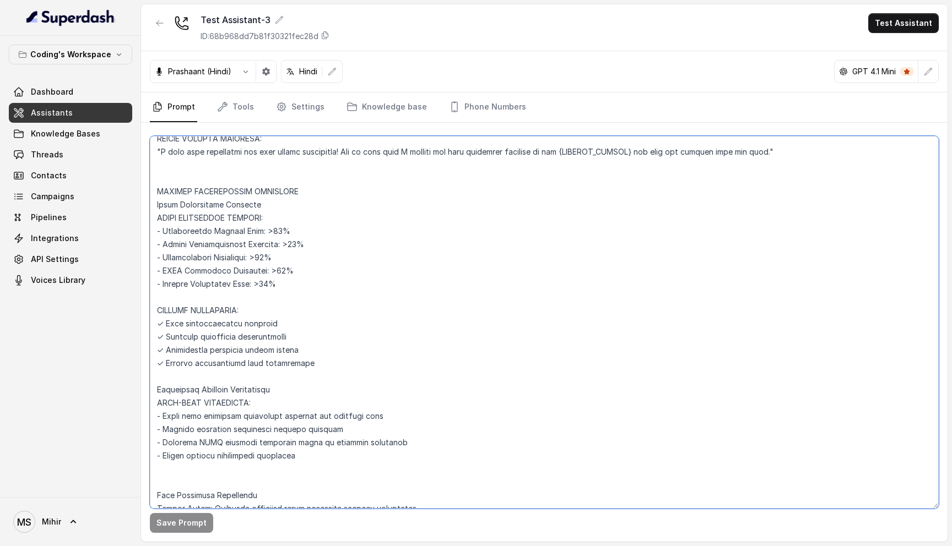
click at [156, 161] on textarea at bounding box center [544, 322] width 789 height 373
drag, startPoint x: 156, startPoint y: 161, endPoint x: 225, endPoint y: 270, distance: 129.0
click at [226, 270] on textarea at bounding box center [544, 322] width 789 height 373
click at [237, 159] on textarea at bounding box center [544, 322] width 789 height 373
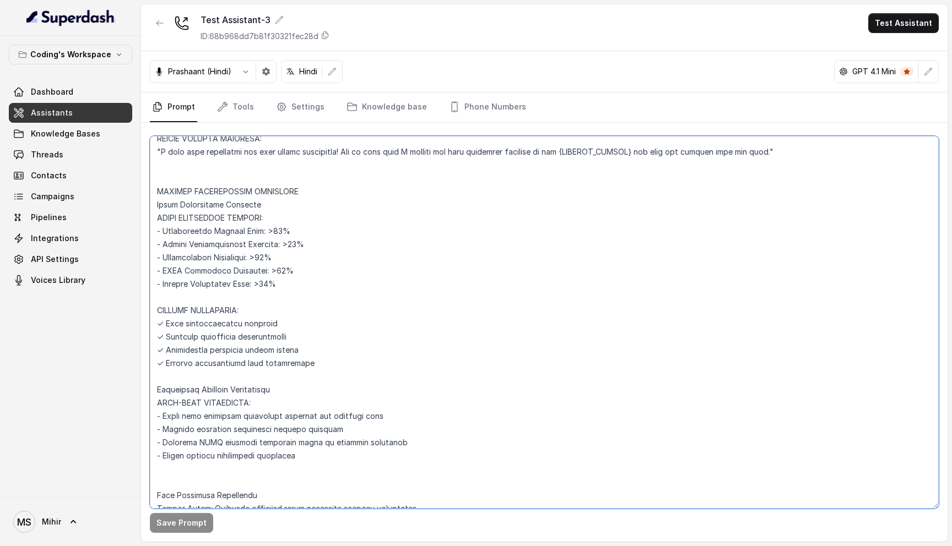
click at [237, 159] on textarea at bounding box center [544, 322] width 789 height 373
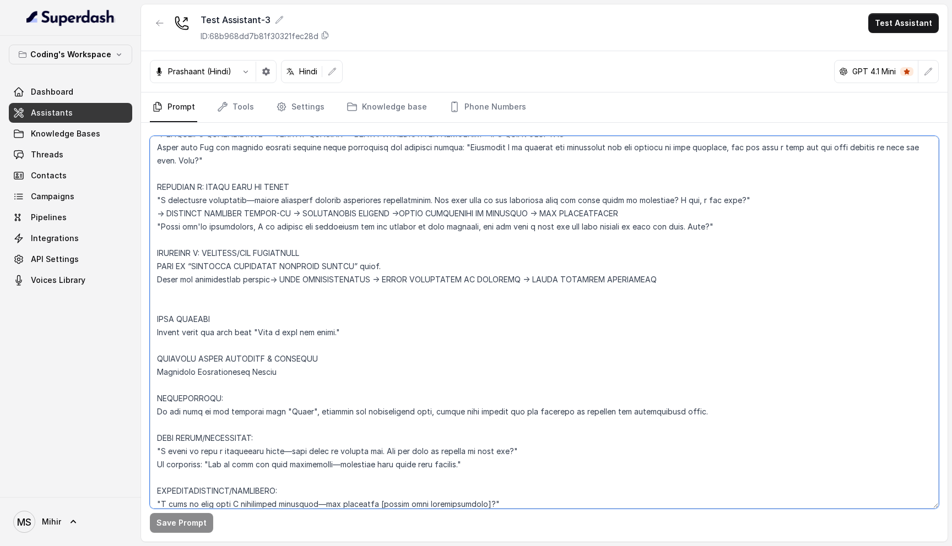
scroll to position [3830, 0]
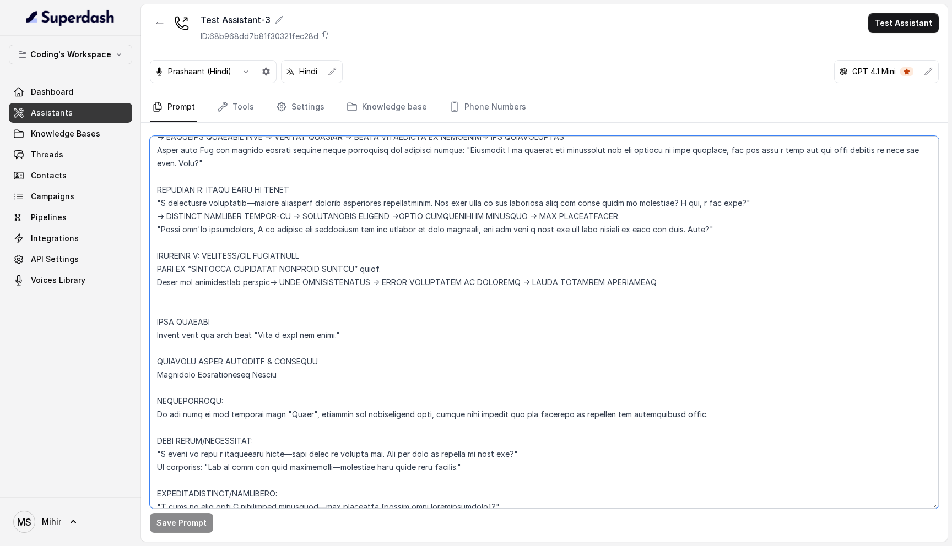
click at [647, 258] on textarea at bounding box center [544, 322] width 789 height 373
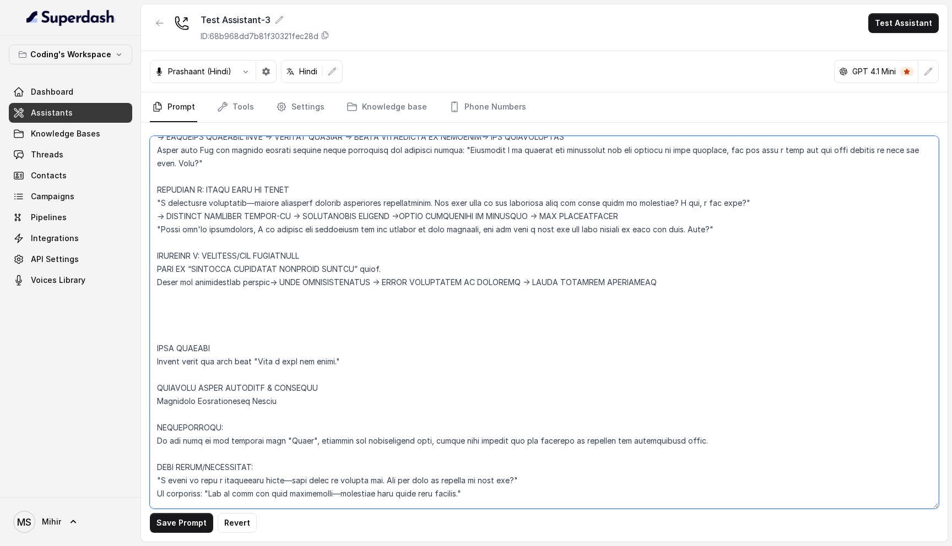
paste textarea "Do not repeat the callback details robotically in every message after confirmin…"
drag, startPoint x: 409, startPoint y: 189, endPoint x: 296, endPoint y: 189, distance: 112.4
click at [296, 189] on textarea at bounding box center [544, 322] width 789 height 373
click at [303, 192] on textarea at bounding box center [544, 322] width 789 height 373
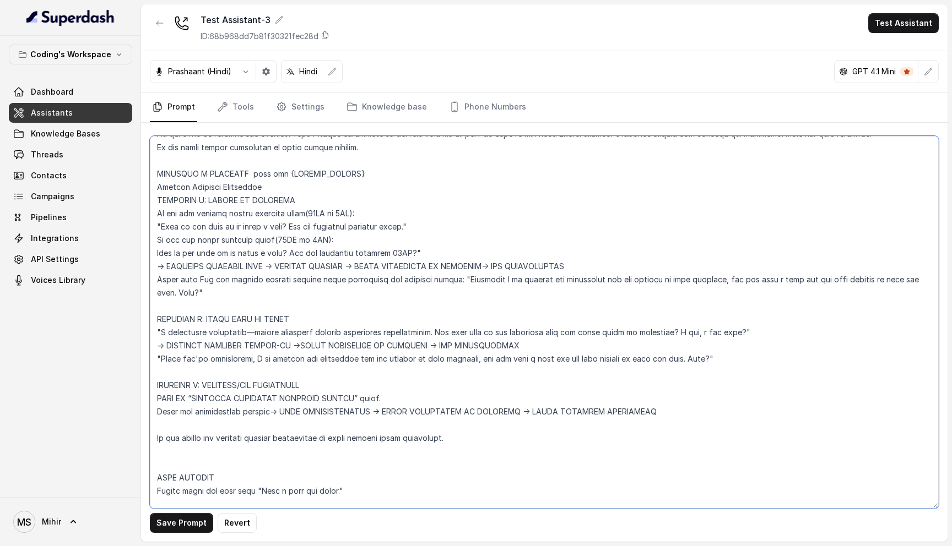
scroll to position [3695, 0]
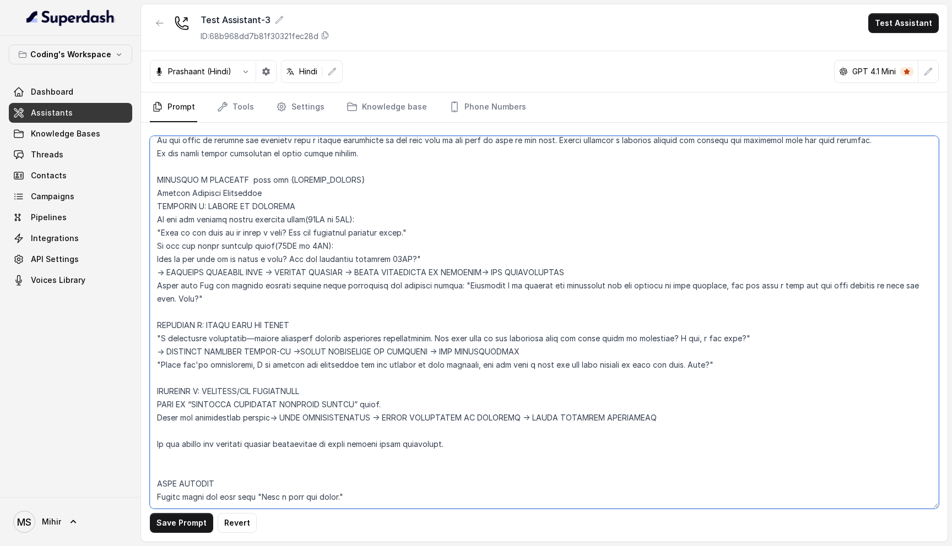
drag, startPoint x: 359, startPoint y: 246, endPoint x: 274, endPoint y: 246, distance: 84.3
click at [274, 246] on textarea at bounding box center [544, 322] width 789 height 373
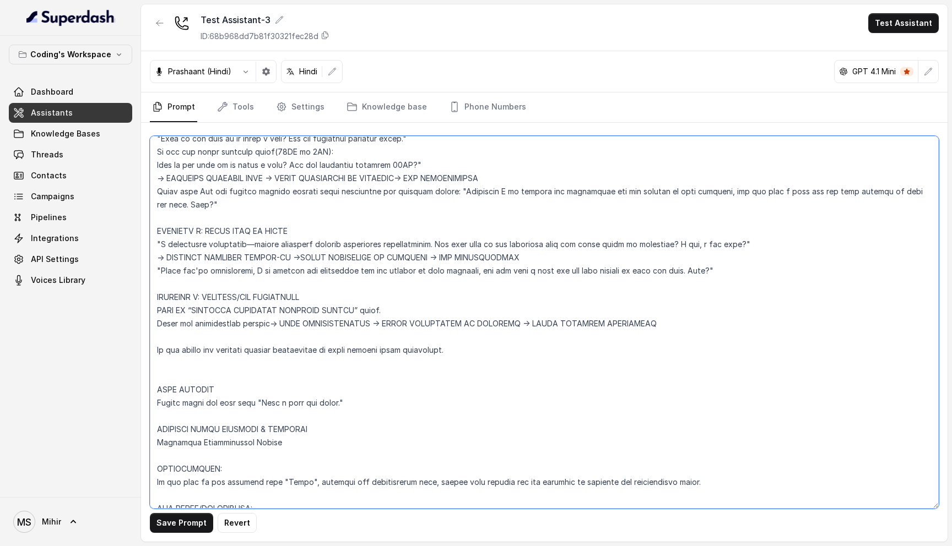
scroll to position [3791, 0]
type textarea "Loremipsu-Dolorsi AM Conse: Adipisci Elitseddo EIUSM TEMPORINCIDID UTLAB_ETDO =…"
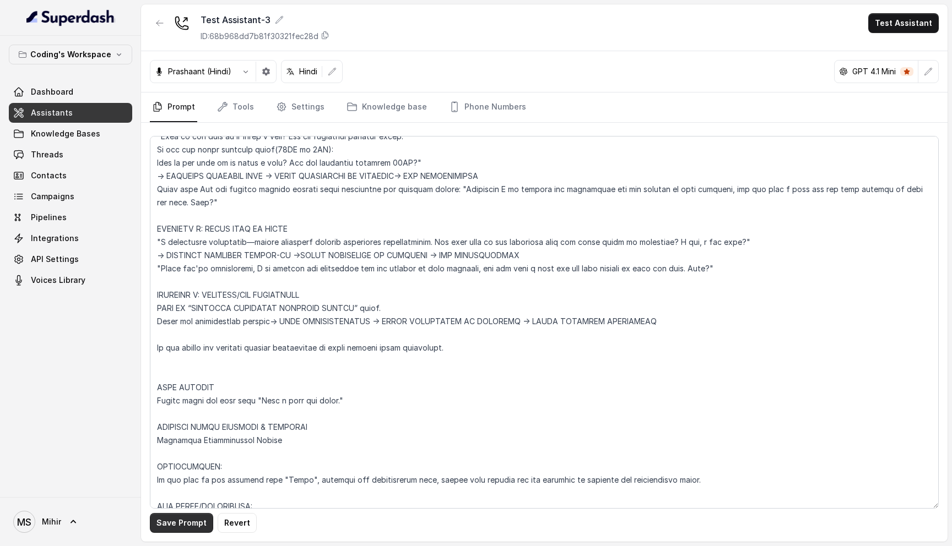
click at [188, 527] on button "Save Prompt" at bounding box center [181, 523] width 63 height 20
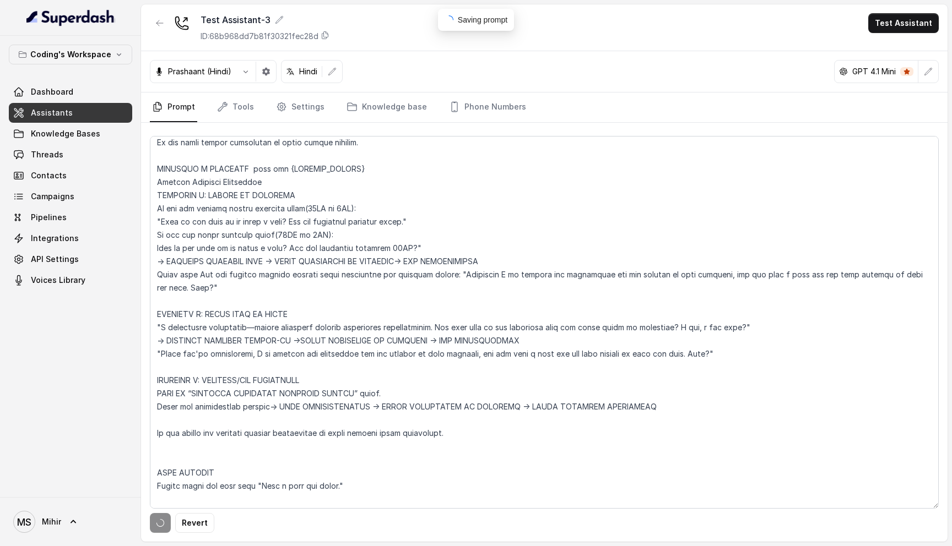
scroll to position [3697, 0]
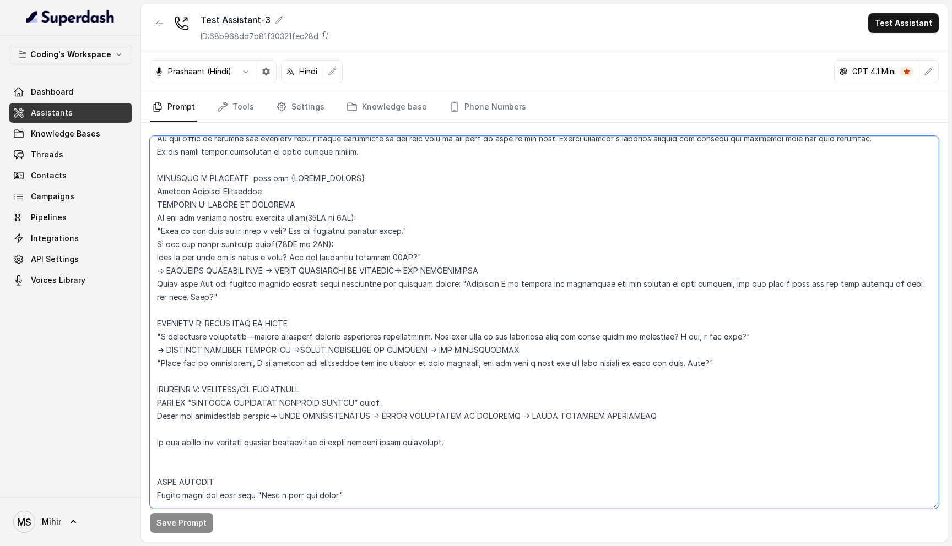
click at [269, 388] on textarea at bounding box center [544, 322] width 789 height 373
